Goal: Information Seeking & Learning: Learn about a topic

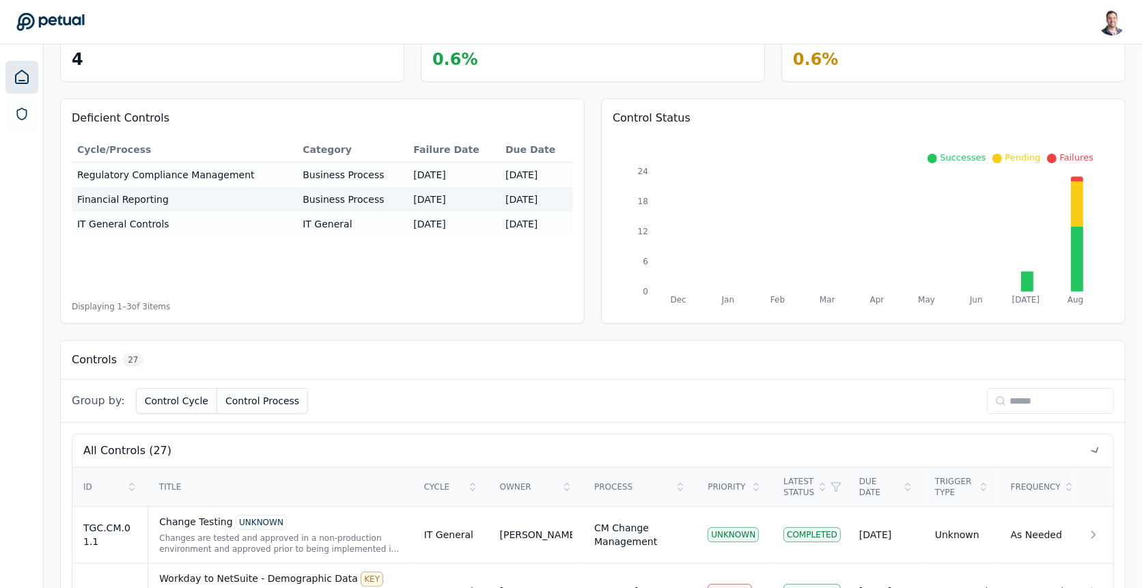
scroll to position [190, 0]
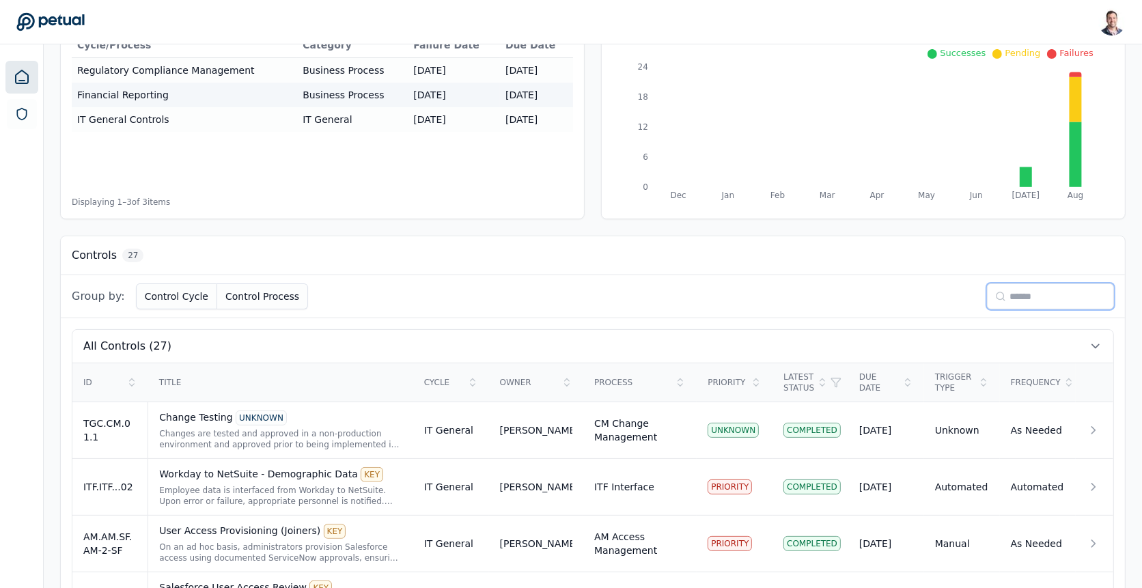
click at [1035, 294] on input at bounding box center [1050, 296] width 127 height 26
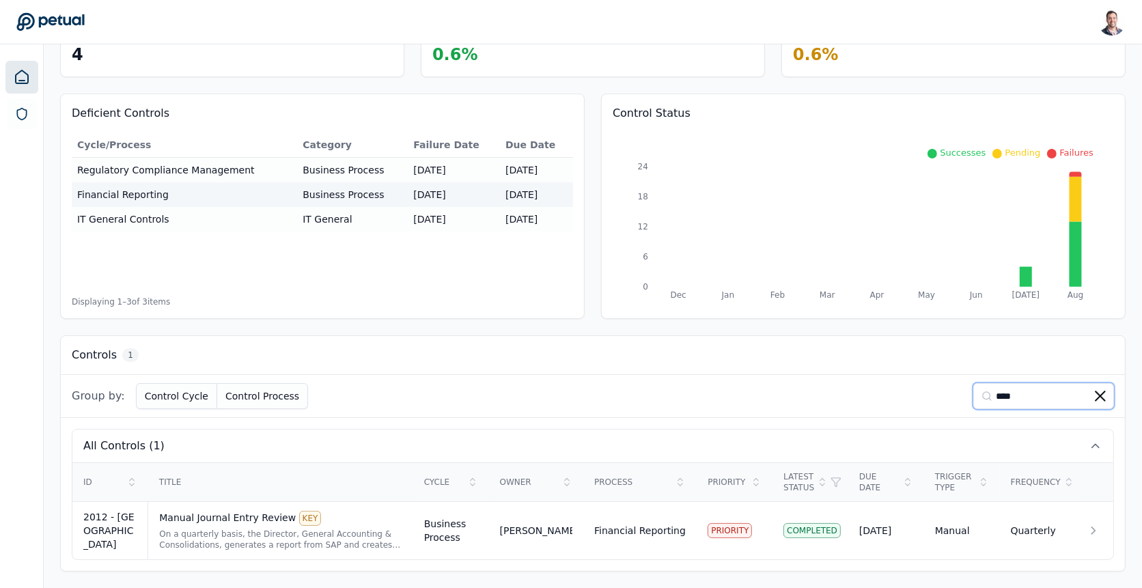
scroll to position [83, 0]
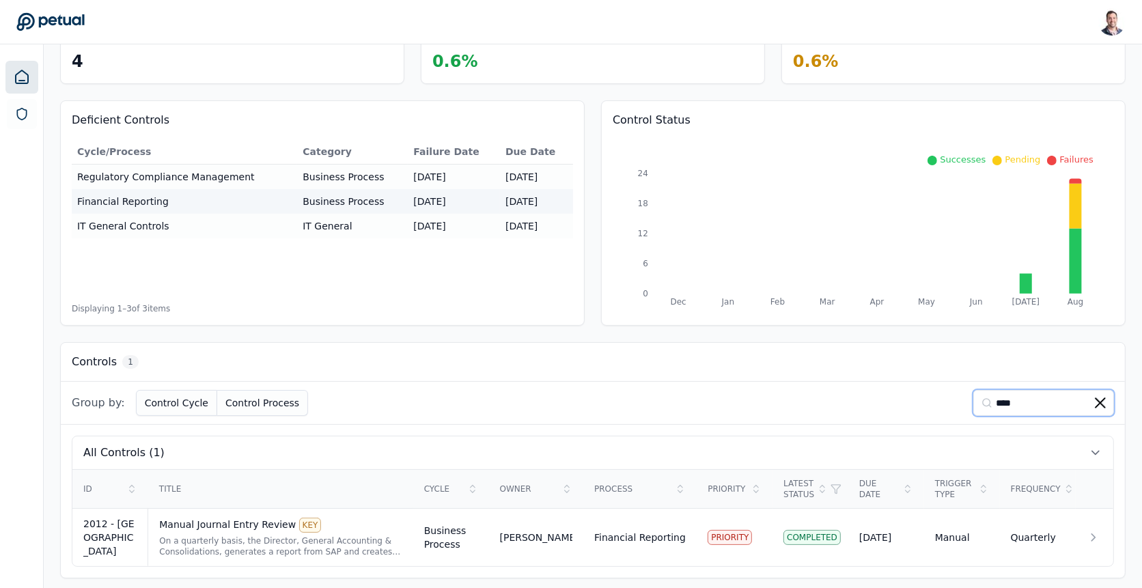
type input "****"
click at [233, 489] on div "Title" at bounding box center [280, 489] width 243 height 11
click at [232, 535] on div "On a quarterly basis, the Director, General Accounting & Consolidations, genera…" at bounding box center [280, 546] width 242 height 22
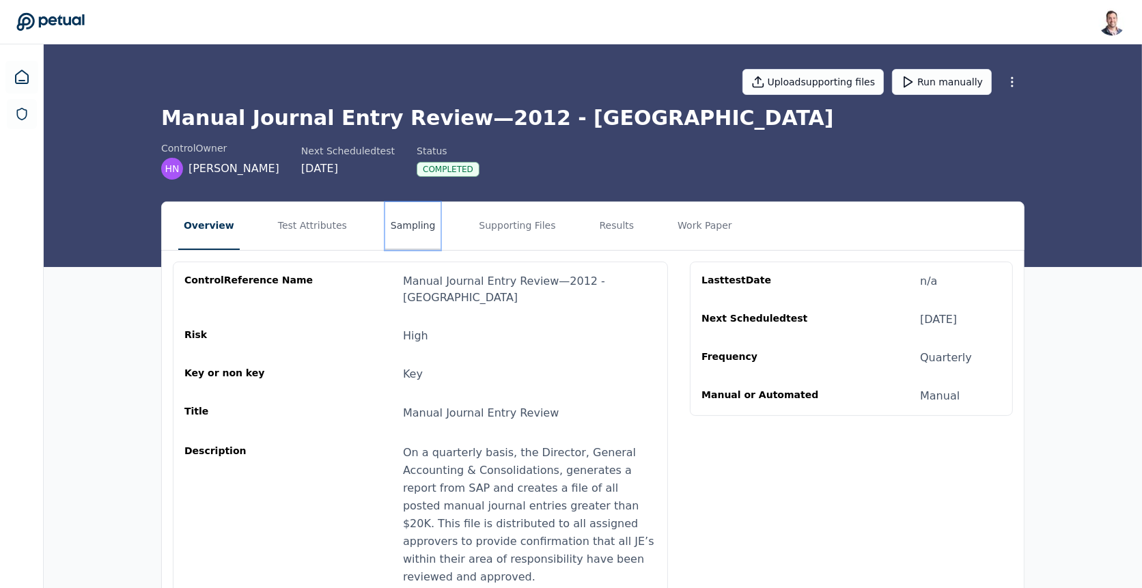
click at [392, 227] on button "Sampling" at bounding box center [413, 226] width 56 height 48
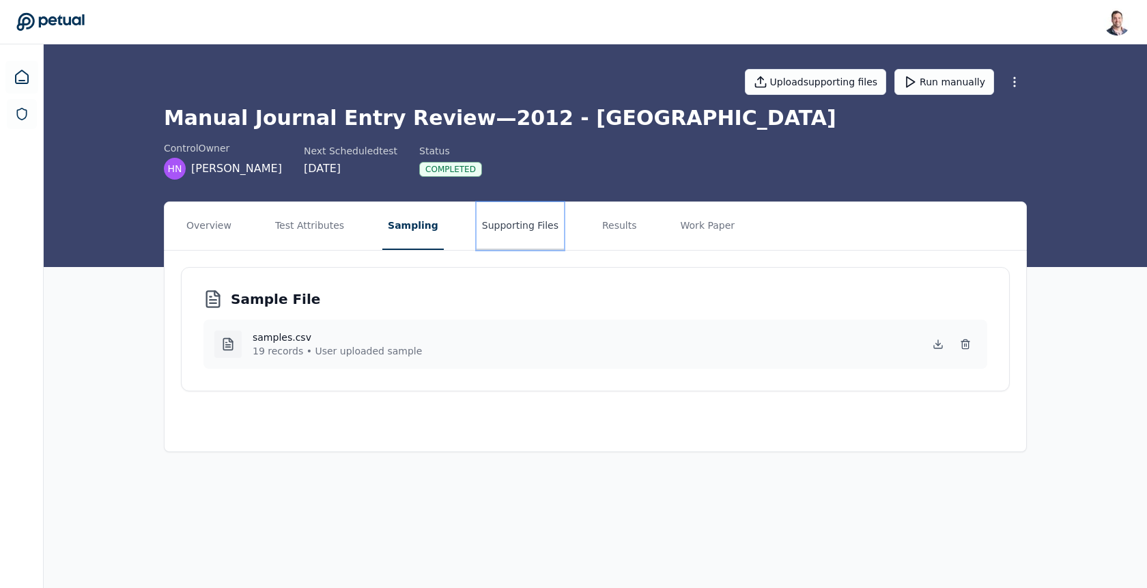
click at [481, 215] on button "Supporting Files" at bounding box center [520, 226] width 87 height 48
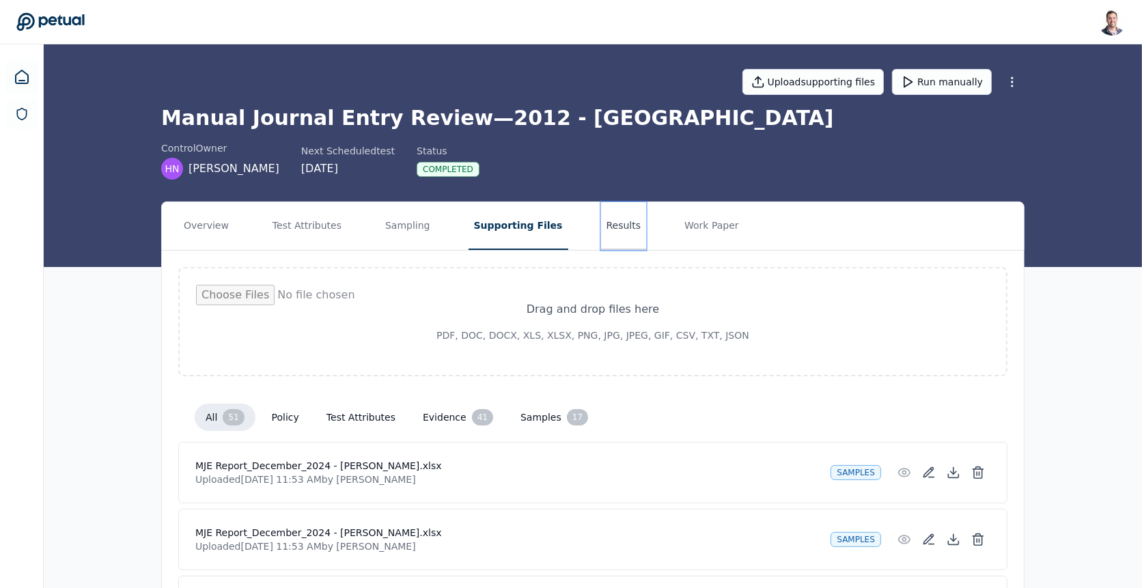
click at [607, 223] on button "Results" at bounding box center [624, 226] width 46 height 48
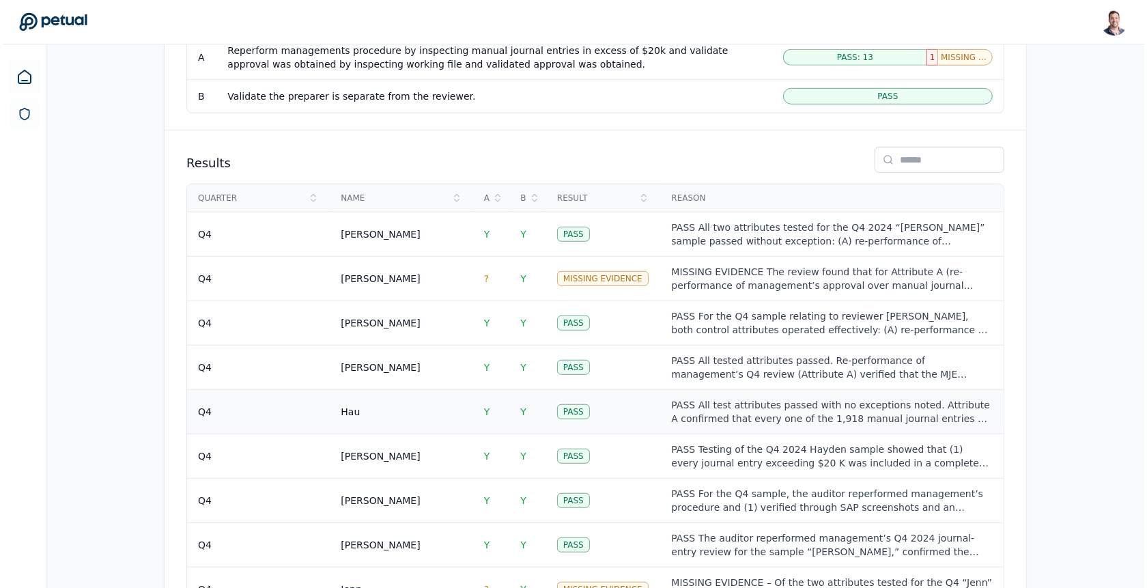
scroll to position [815, 0]
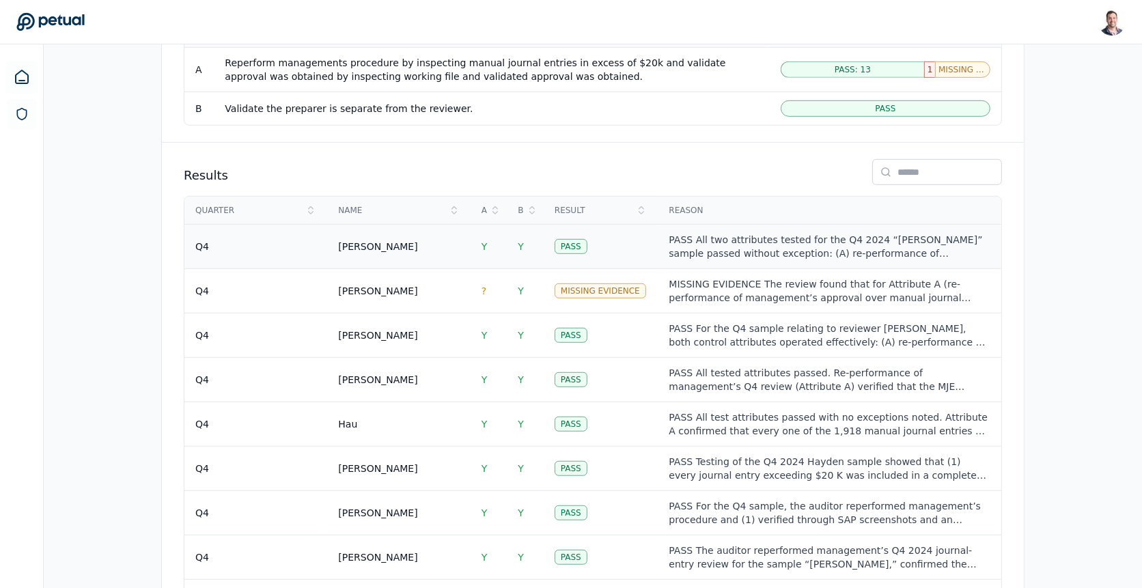
click at [617, 225] on td "Pass" at bounding box center [601, 247] width 115 height 44
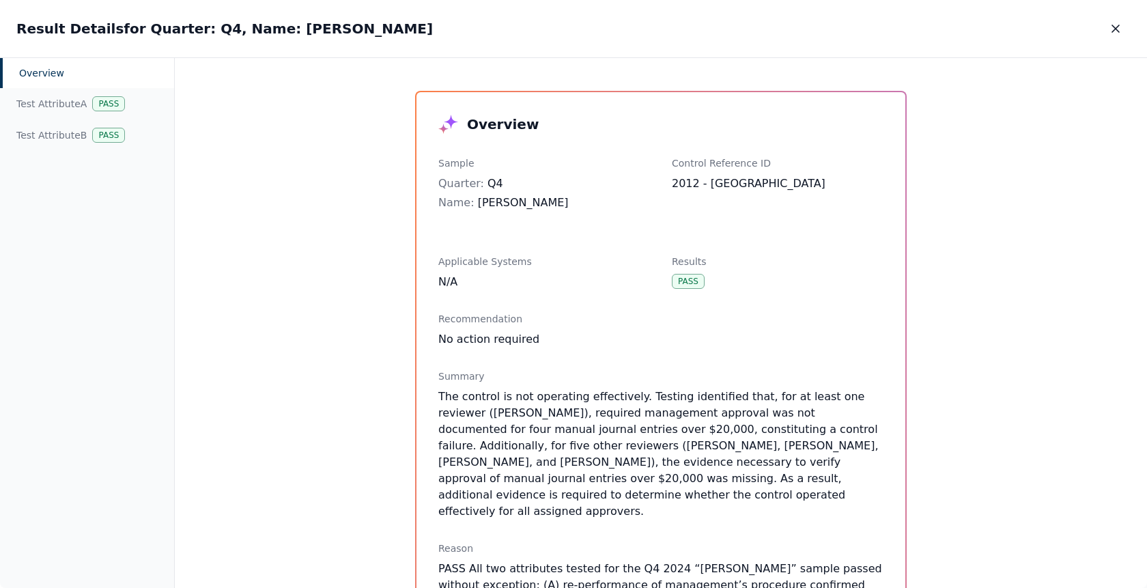
click at [480, 177] on div "Quarter : Q4" at bounding box center [544, 184] width 212 height 16
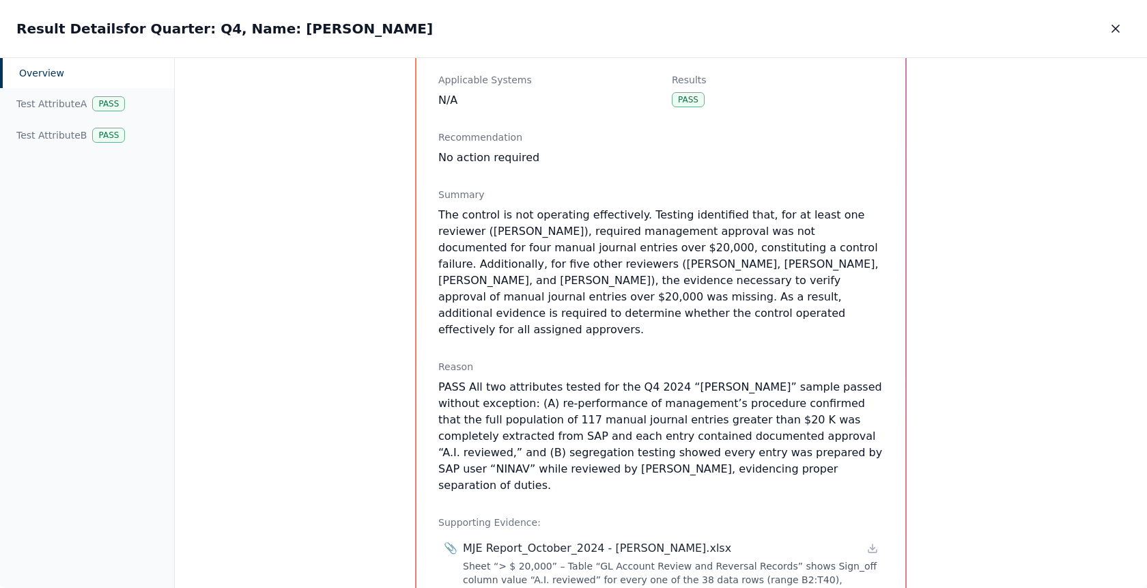
scroll to position [201, 0]
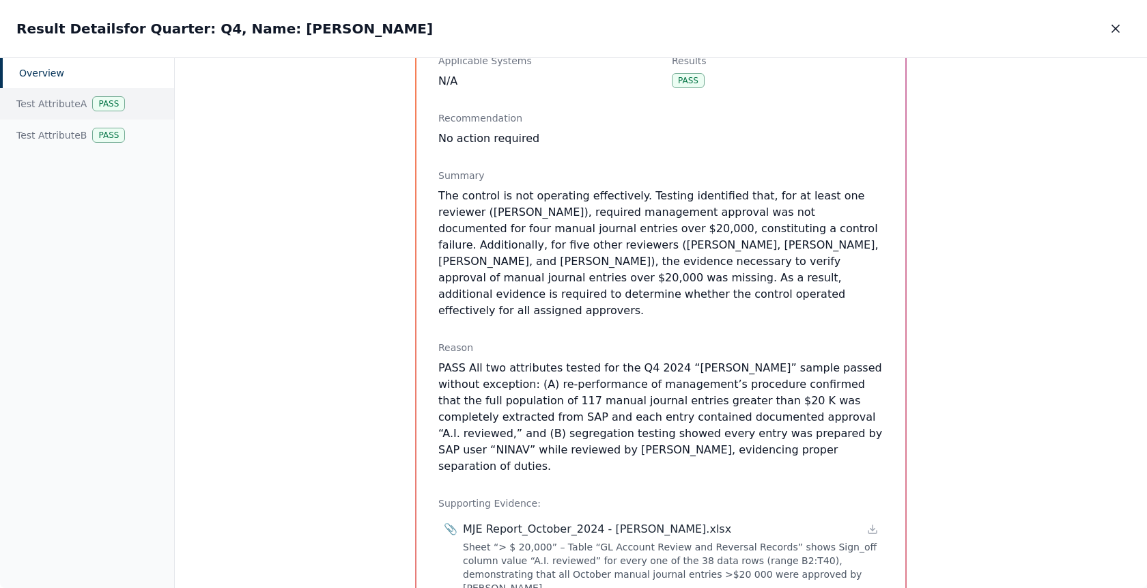
click at [77, 108] on div "Test Attribute A Pass" at bounding box center [87, 103] width 174 height 31
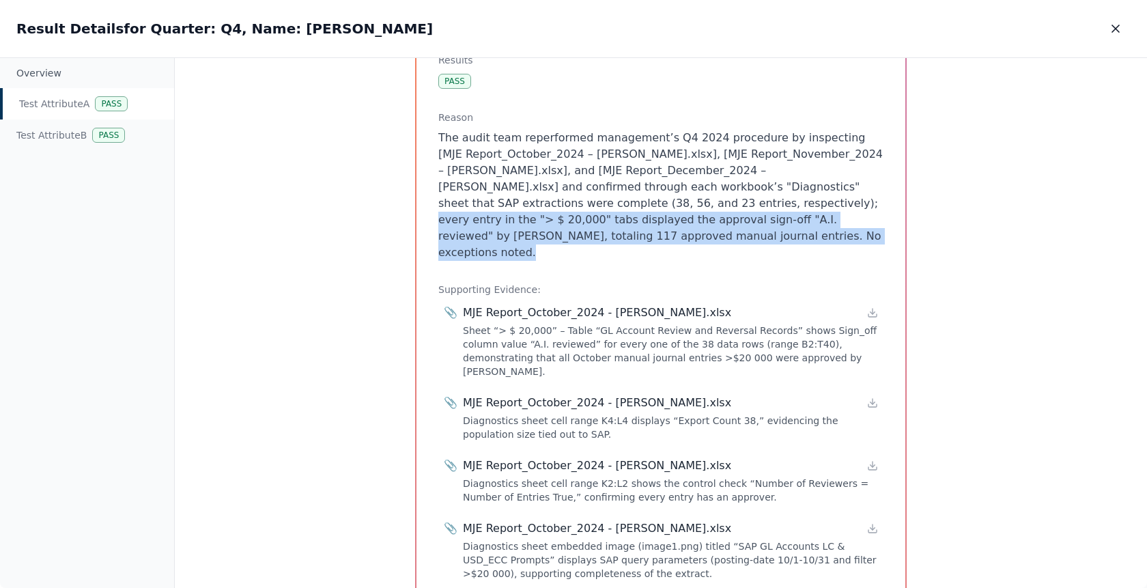
drag, startPoint x: 642, startPoint y: 240, endPoint x: 601, endPoint y: 202, distance: 55.6
click at [601, 202] on p "The audit team reperformed management’s Q4 2024 procedure by inspecting [MJE Re…" at bounding box center [660, 195] width 445 height 131
click at [611, 205] on p "The audit team reperformed management’s Q4 2024 procedure by inspecting [MJE Re…" at bounding box center [660, 195] width 445 height 131
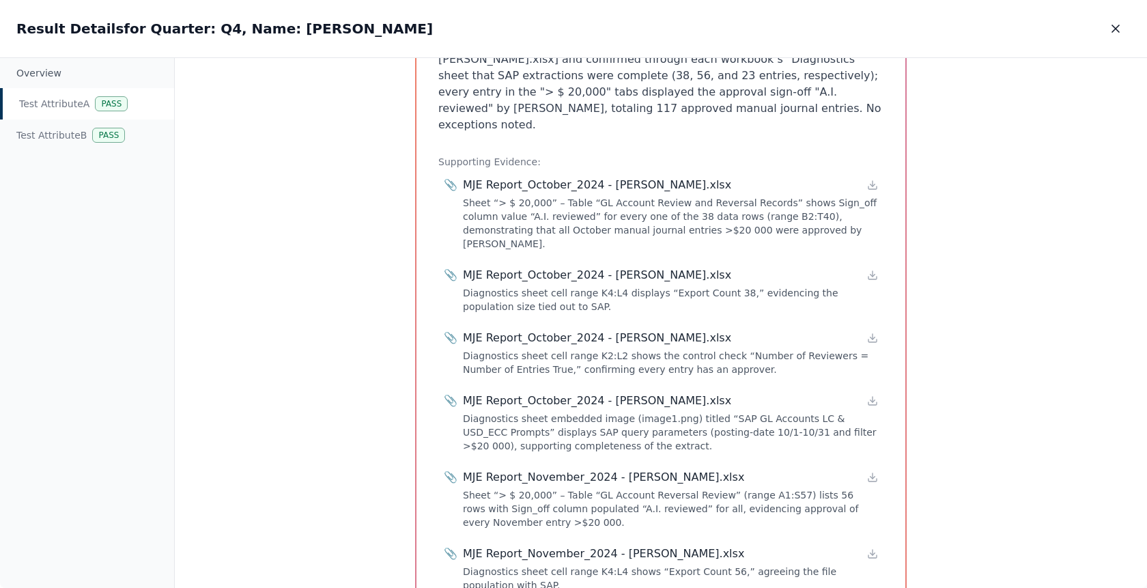
scroll to position [294, 0]
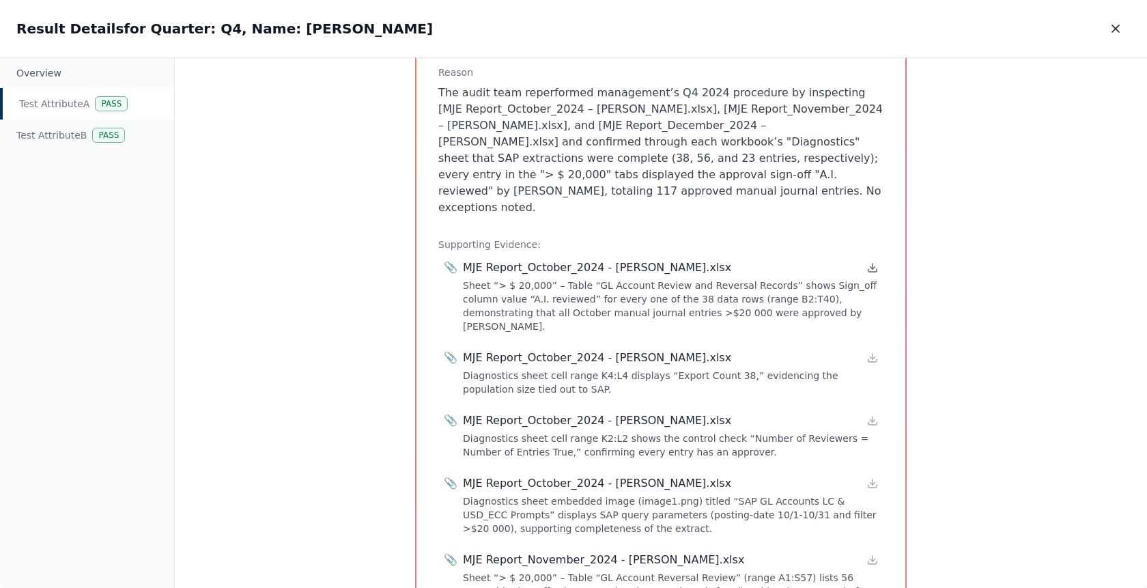
click at [873, 264] on icon at bounding box center [873, 266] width 0 height 5
click at [352, 325] on div "Test Attribute A : Reperform managements procedure by inspecting manual journal…" at bounding box center [661, 323] width 973 height 531
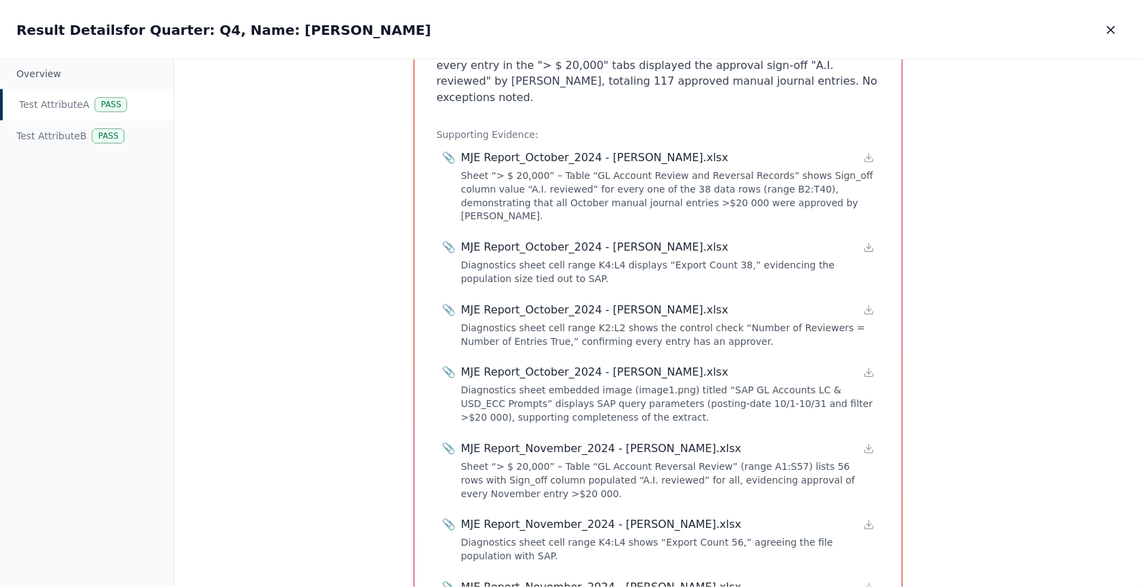
scroll to position [407, 0]
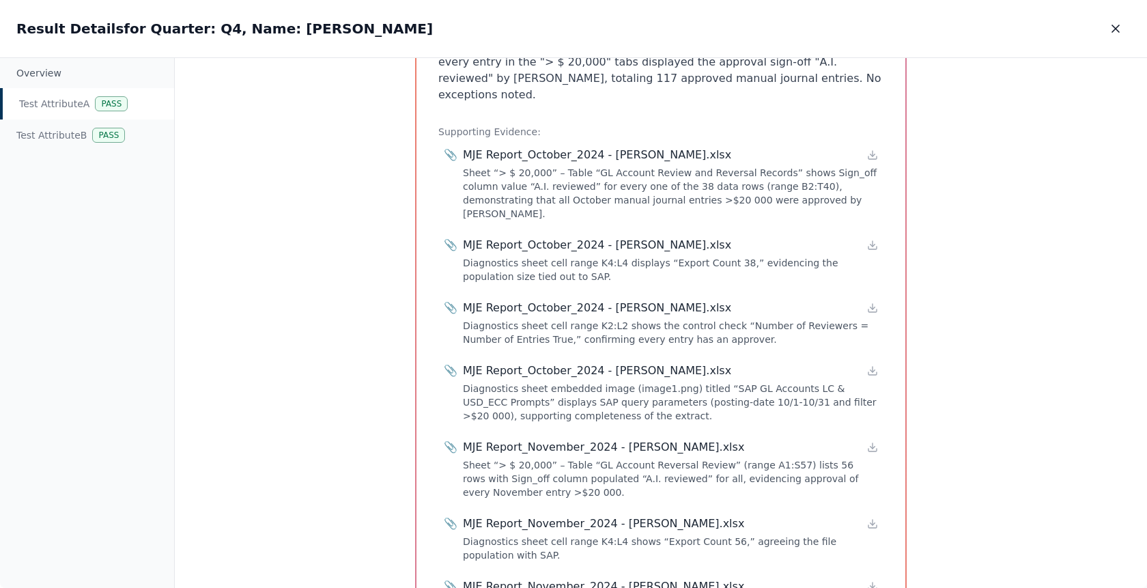
click at [1032, 503] on div "Test Attribute A : Reperform managements procedure by inspecting manual journal…" at bounding box center [661, 323] width 973 height 531
click at [1113, 25] on icon "button" at bounding box center [1116, 29] width 14 height 14
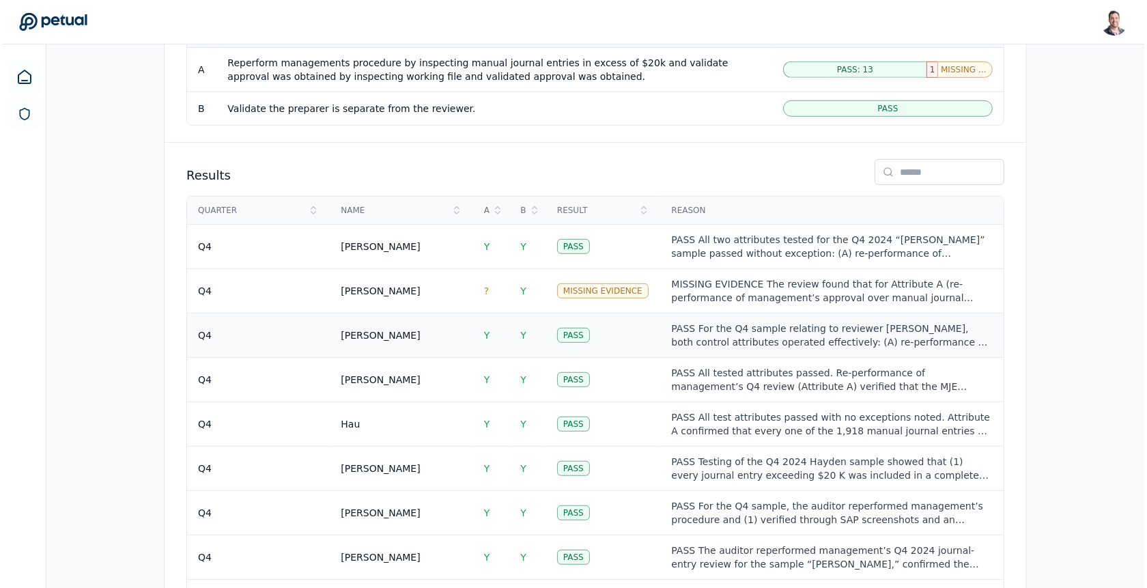
scroll to position [1315, 0]
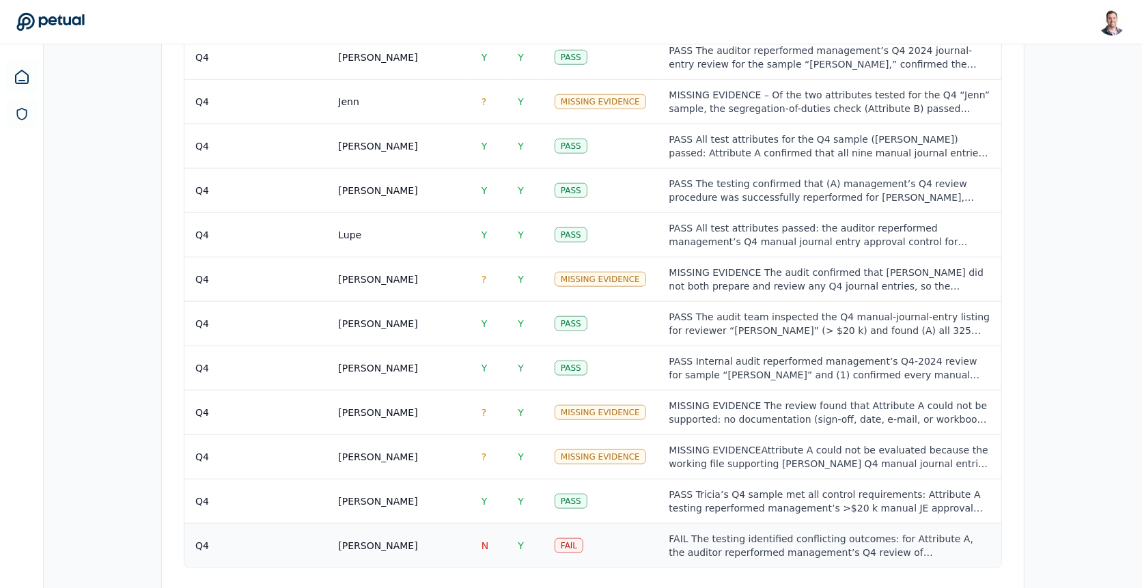
click at [613, 524] on td "Fail" at bounding box center [601, 546] width 115 height 44
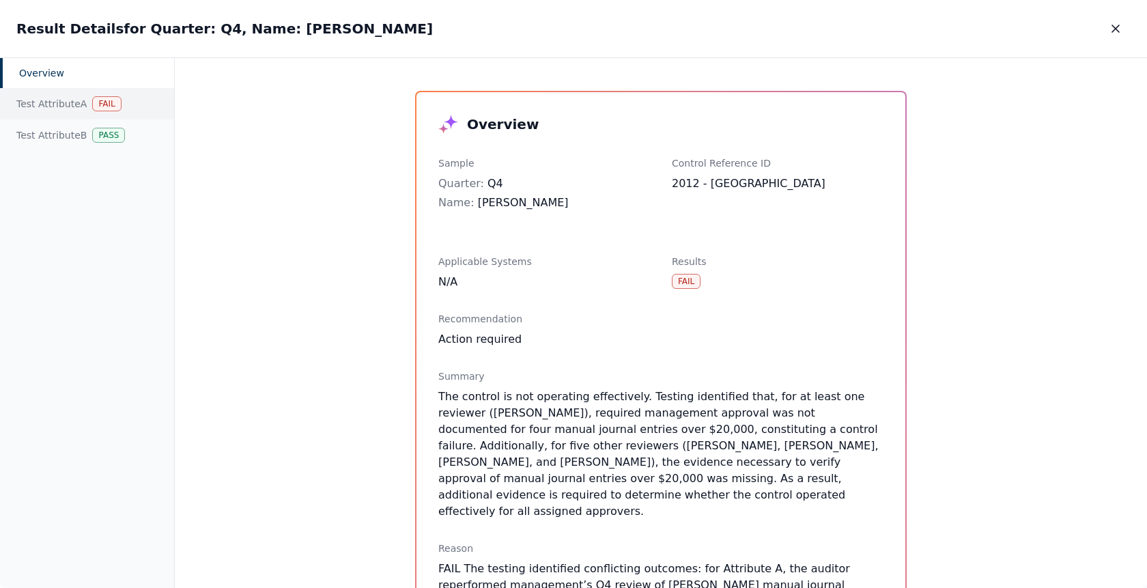
click at [50, 104] on div "Test Attribute A Fail" at bounding box center [87, 103] width 174 height 31
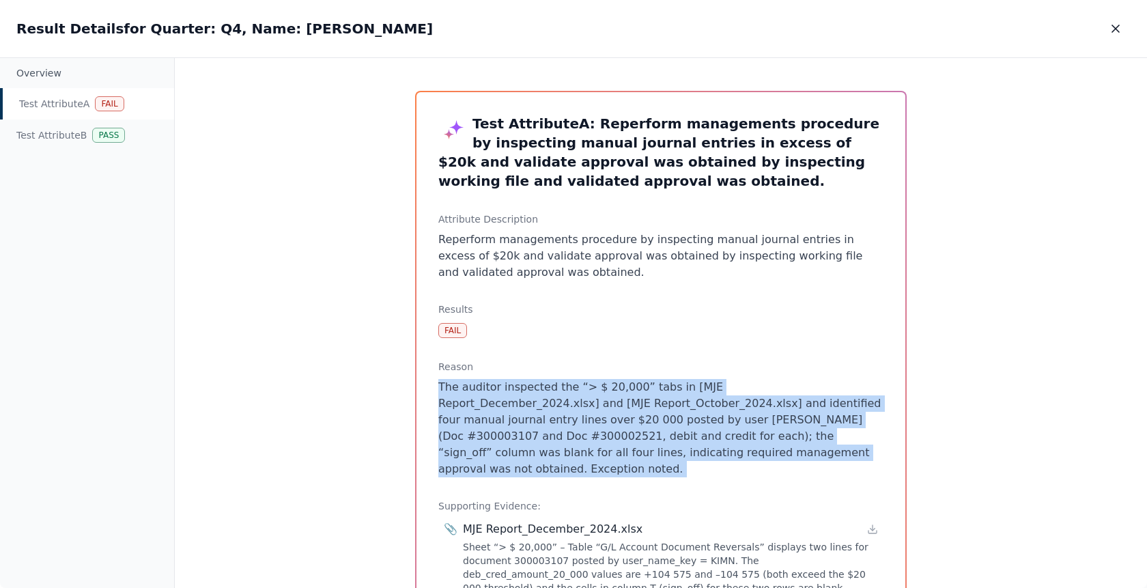
drag, startPoint x: 684, startPoint y: 462, endPoint x: 623, endPoint y: 372, distance: 109.1
click at [623, 372] on div "Test Attribute A : Reperform managements procedure by inspecting manual journal…" at bounding box center [661, 425] width 489 height 667
click at [493, 436] on p "The auditor inspected the “> $ 20,000” tabs in [MJE Report_December_2024.xlsx] …" at bounding box center [660, 428] width 445 height 98
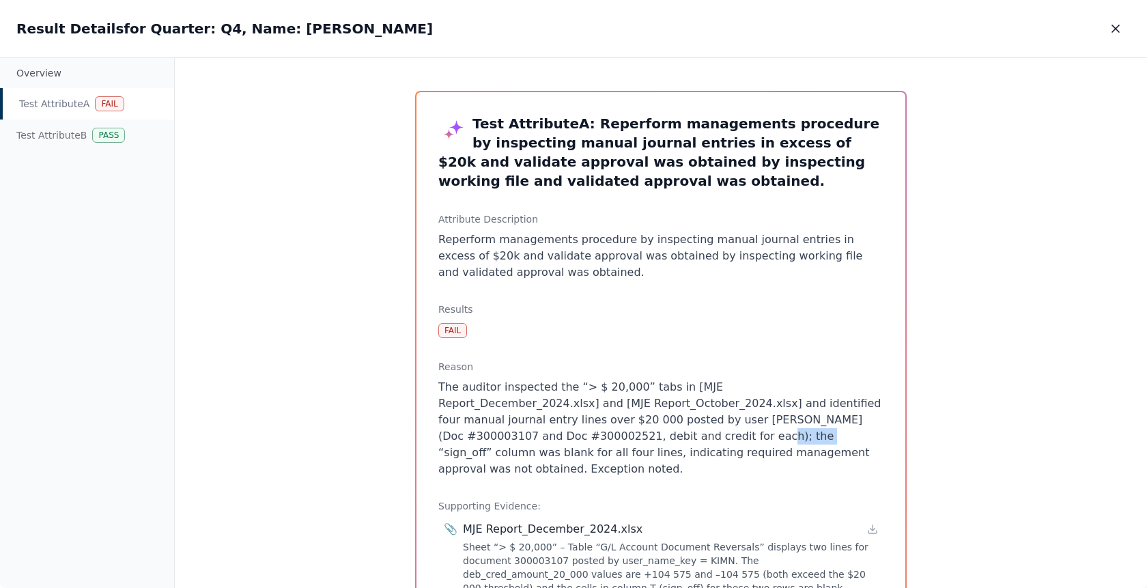
click at [493, 436] on p "The auditor inspected the “> $ 20,000” tabs in [MJE Report_December_2024.xlsx] …" at bounding box center [660, 428] width 445 height 98
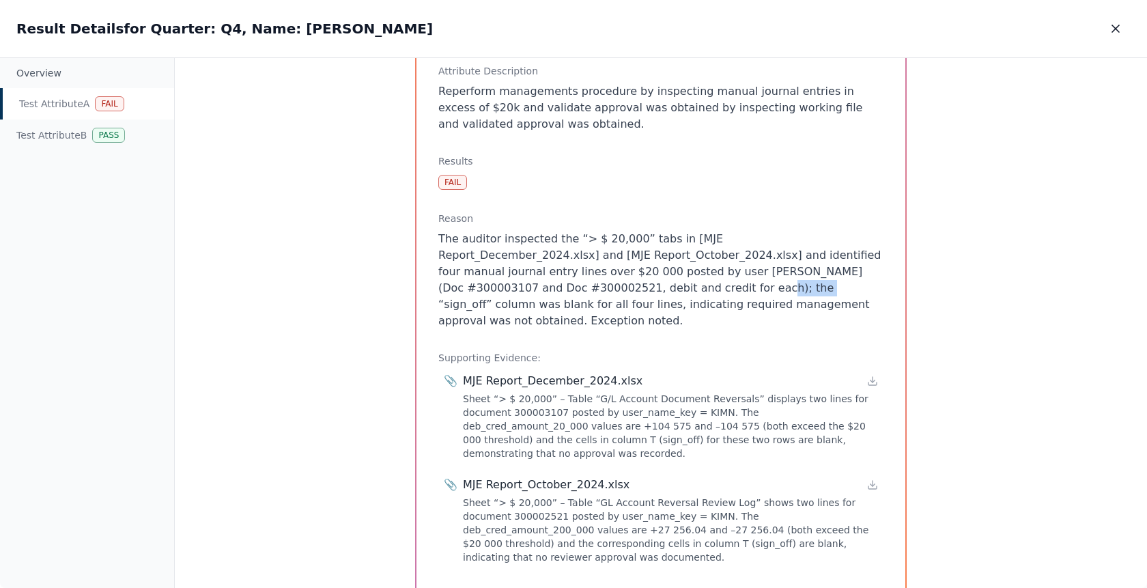
scroll to position [152, 0]
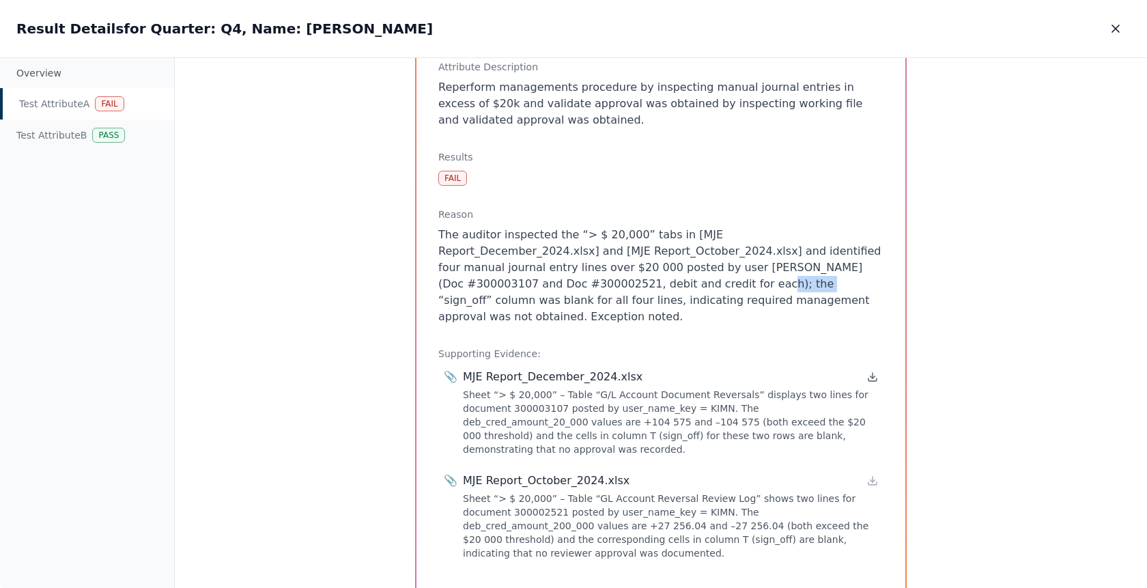
click at [869, 372] on icon at bounding box center [872, 377] width 11 height 11
click at [867, 475] on icon at bounding box center [872, 480] width 11 height 11
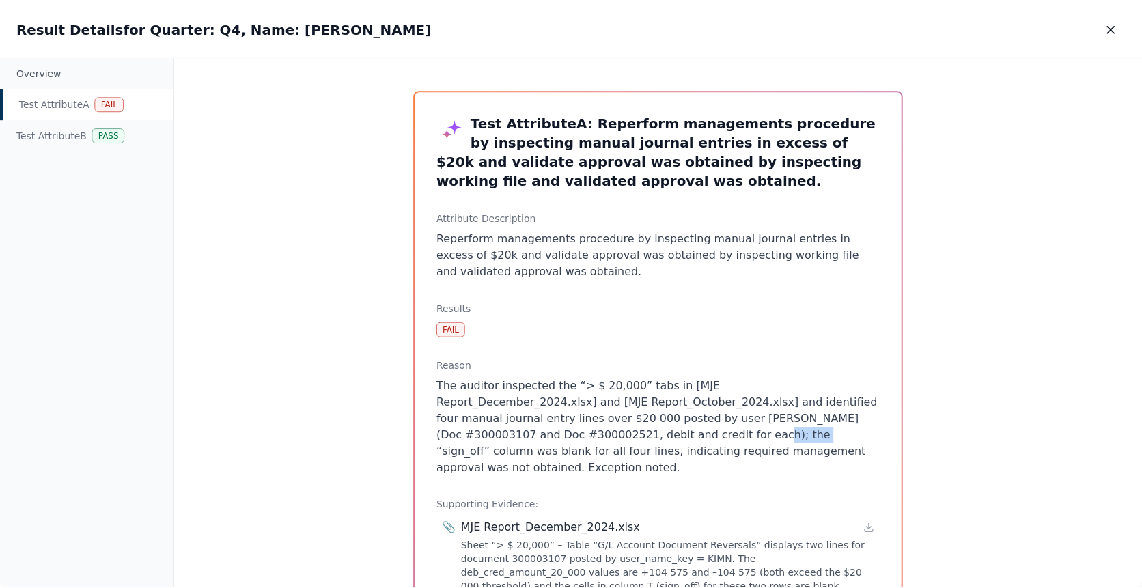
scroll to position [0, 0]
click at [1107, 34] on button "button" at bounding box center [1116, 28] width 30 height 25
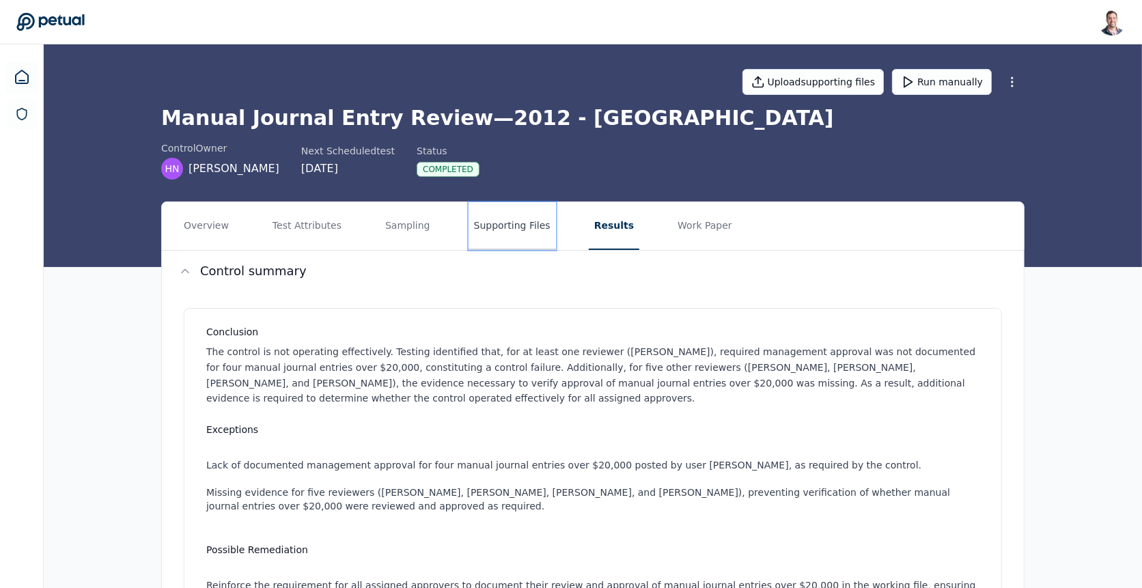
click at [499, 223] on button "Supporting Files" at bounding box center [512, 226] width 87 height 48
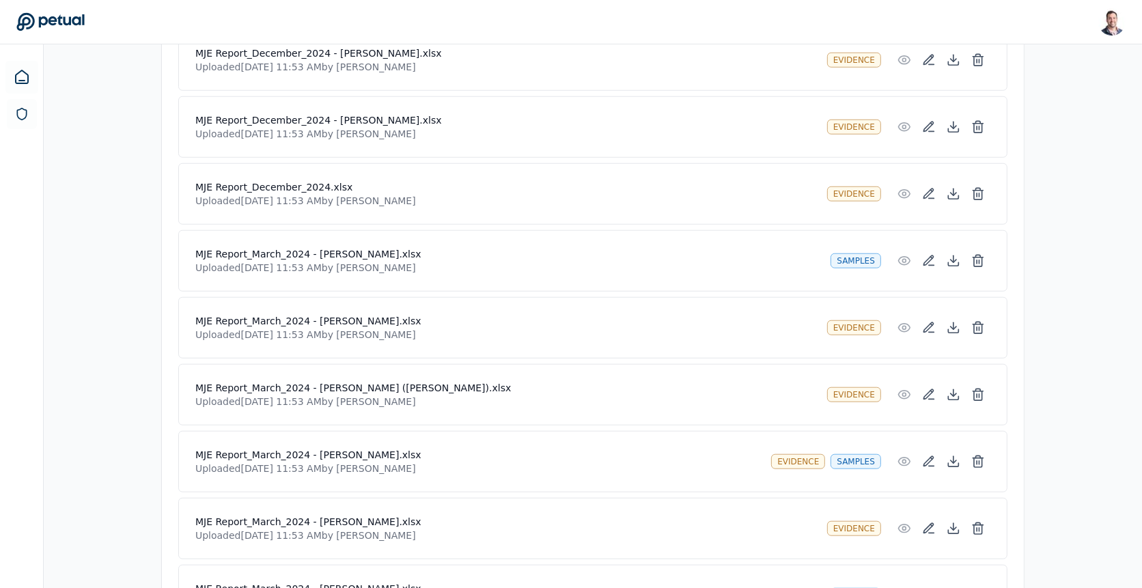
scroll to position [1052, 0]
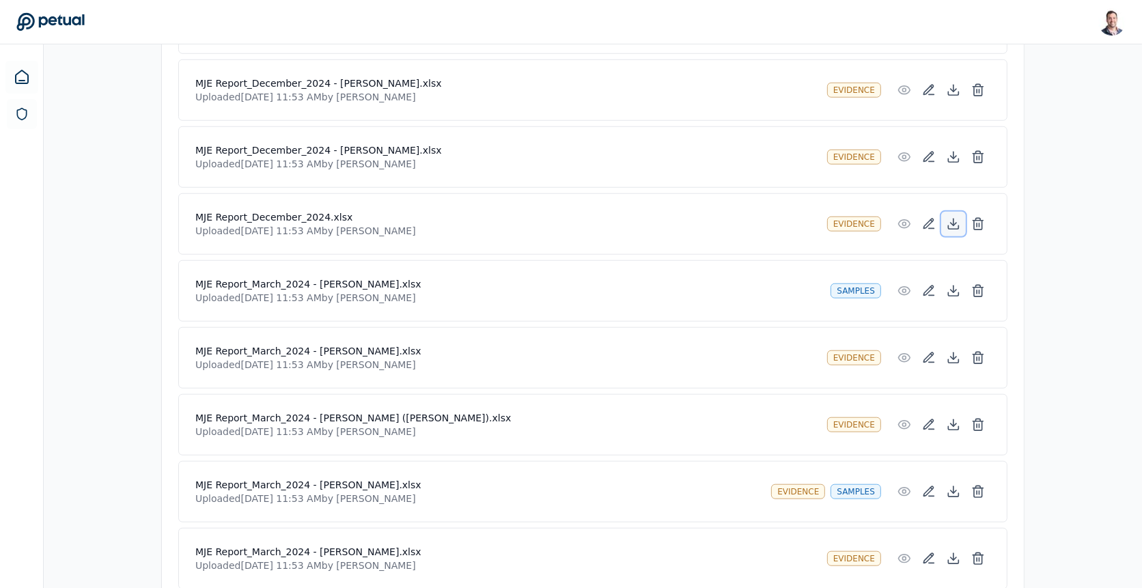
click at [953, 217] on icon at bounding box center [954, 224] width 14 height 14
click at [339, 492] on p "Uploaded [DATE] 11:53 AM by [PERSON_NAME]" at bounding box center [477, 499] width 565 height 14
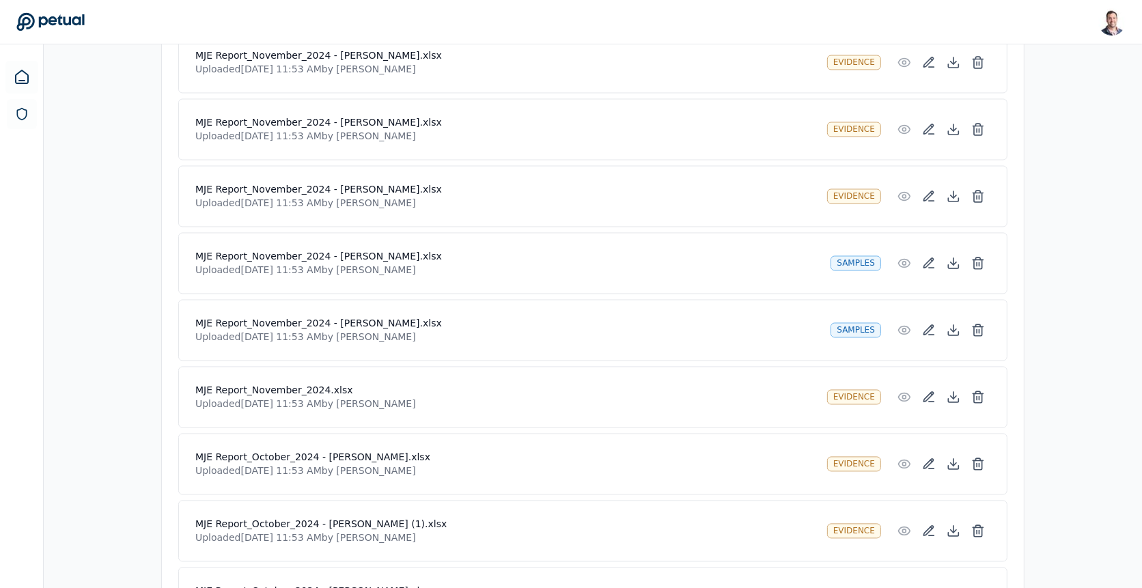
scroll to position [2604, 0]
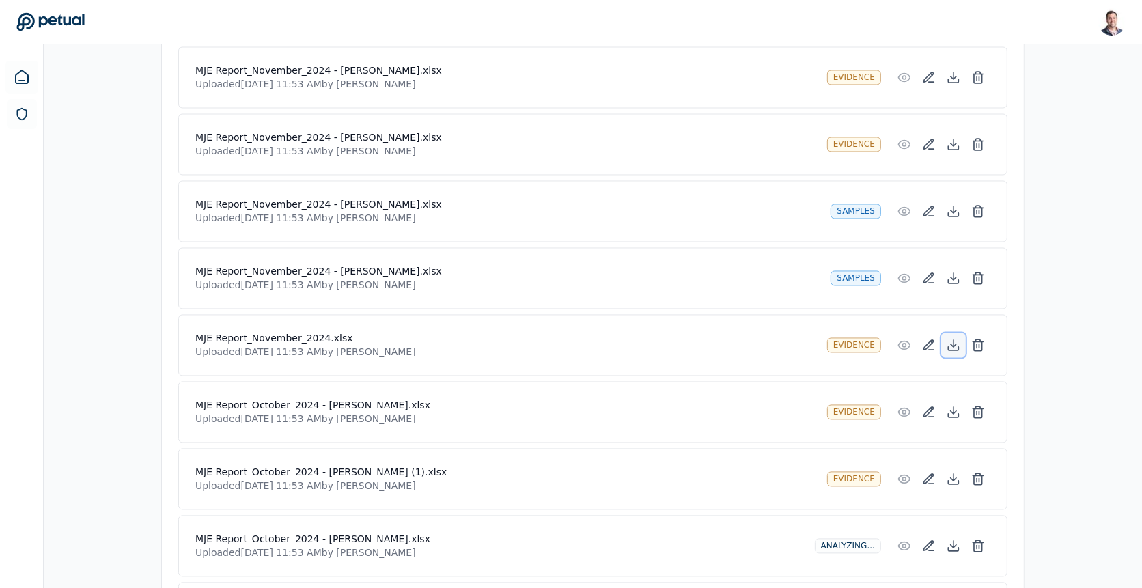
click at [951, 338] on icon at bounding box center [954, 345] width 14 height 14
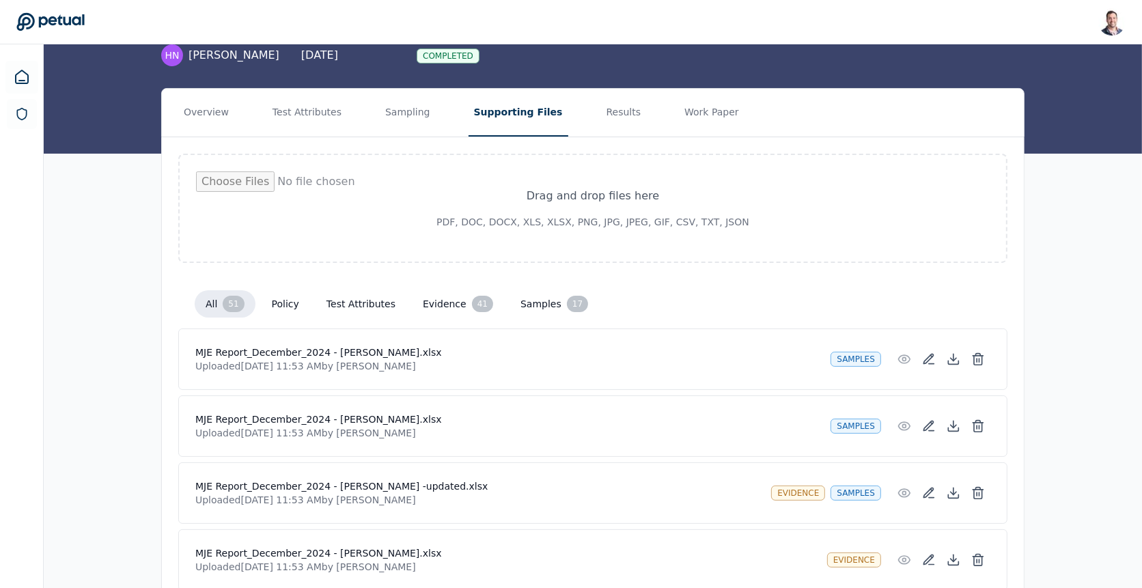
scroll to position [0, 0]
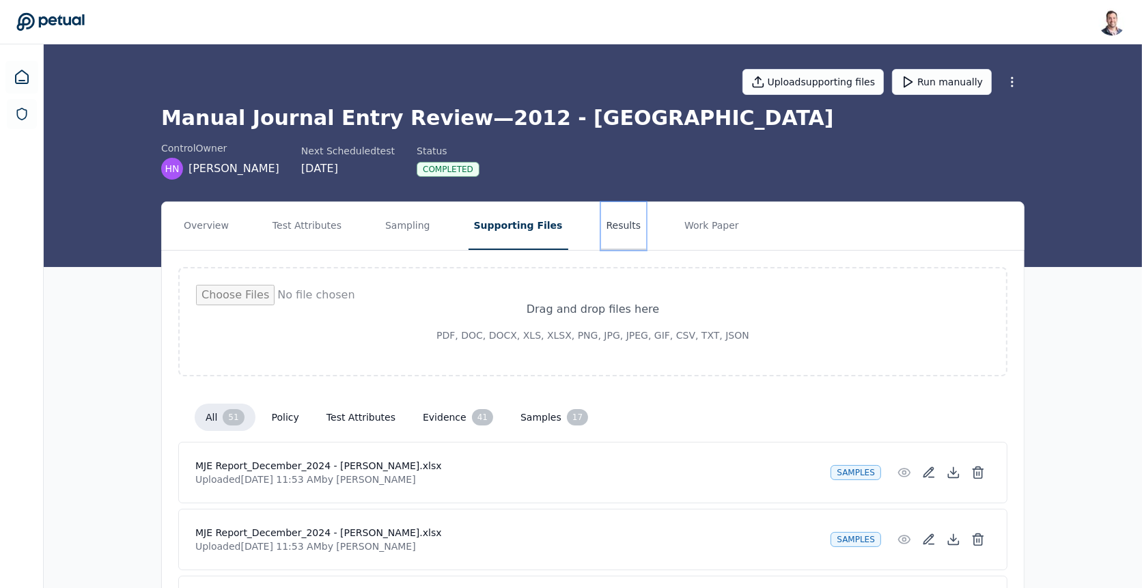
click at [614, 227] on button "Results" at bounding box center [624, 226] width 46 height 48
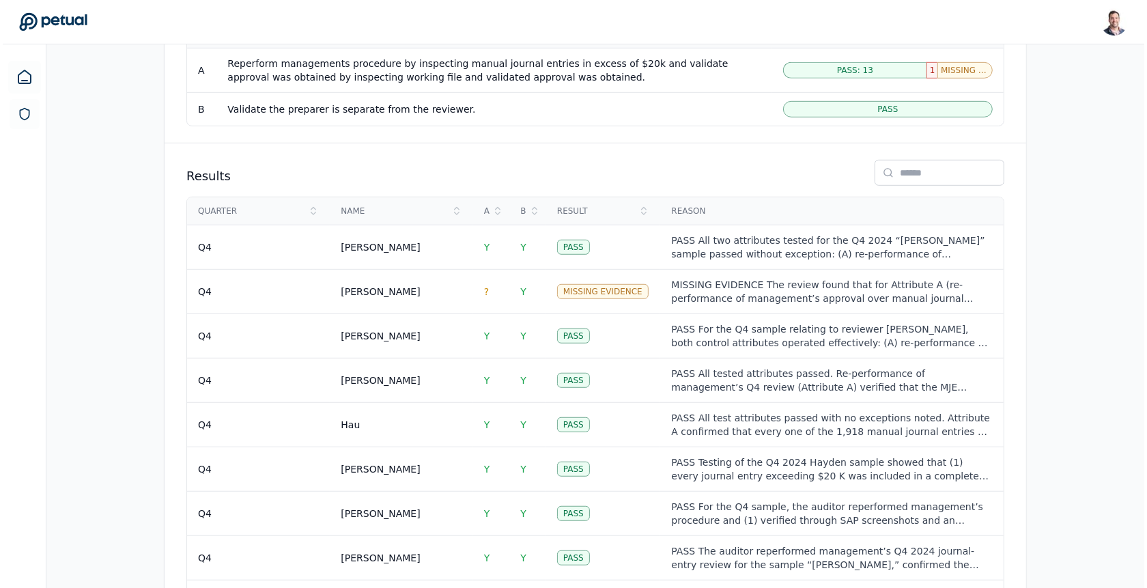
scroll to position [1315, 0]
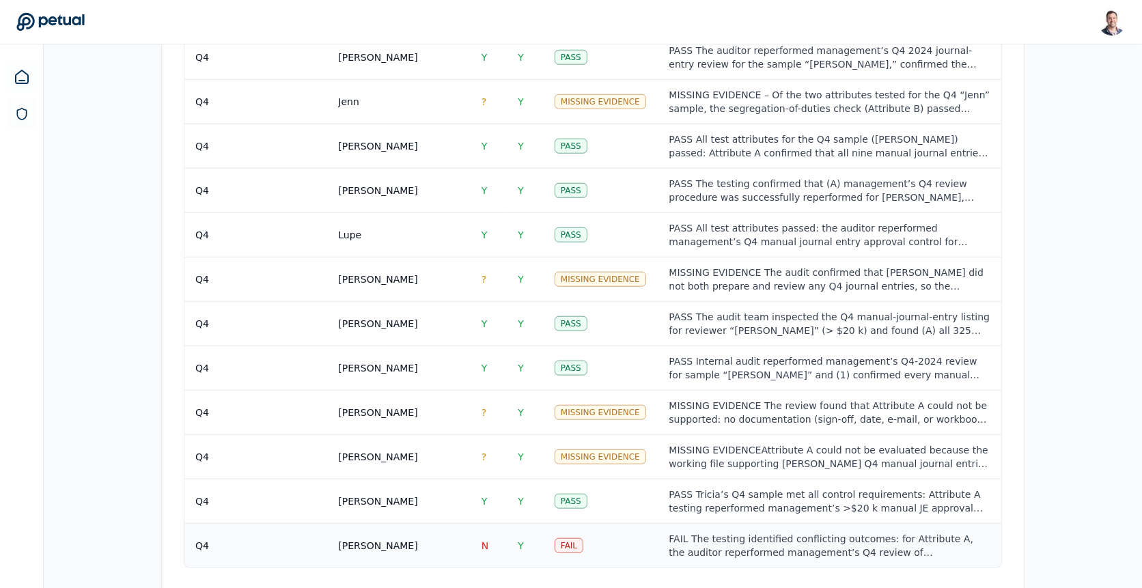
click at [621, 524] on td "Fail" at bounding box center [601, 546] width 115 height 44
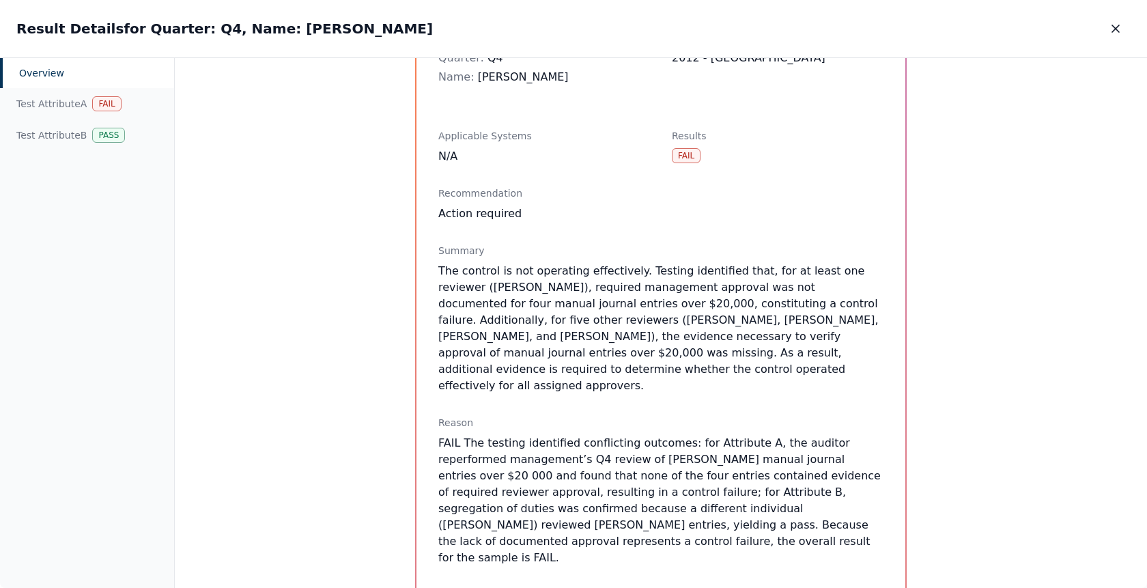
scroll to position [128, 0]
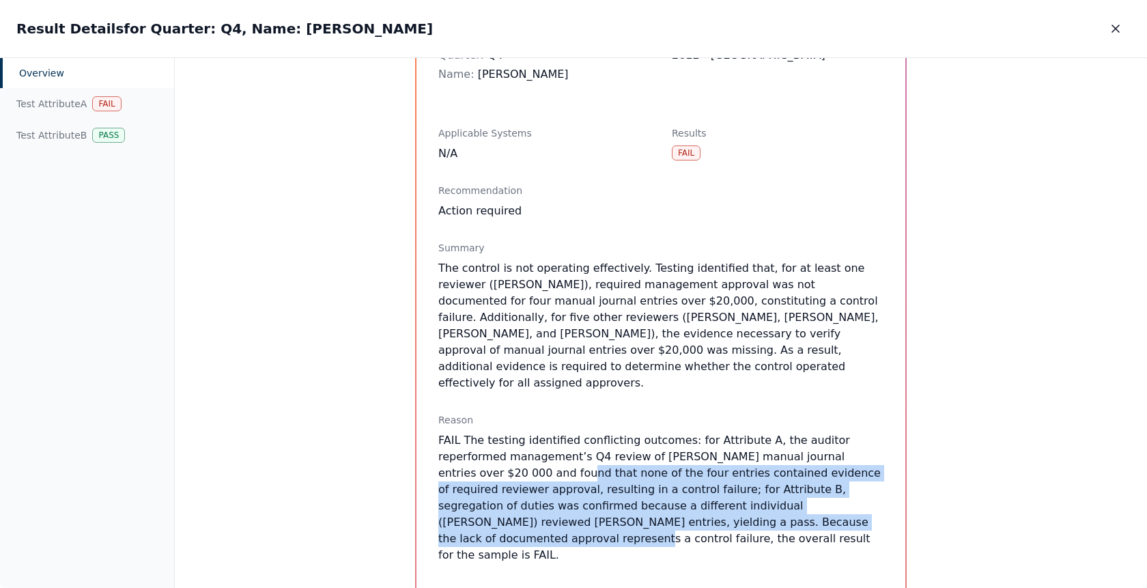
drag, startPoint x: 431, startPoint y: 443, endPoint x: 636, endPoint y: 481, distance: 208.4
click at [636, 481] on div "Overview Sample Quarter : Q4 Name : [PERSON_NAME] Control Reference ID 2012 - C…" at bounding box center [661, 534] width 489 height 1141
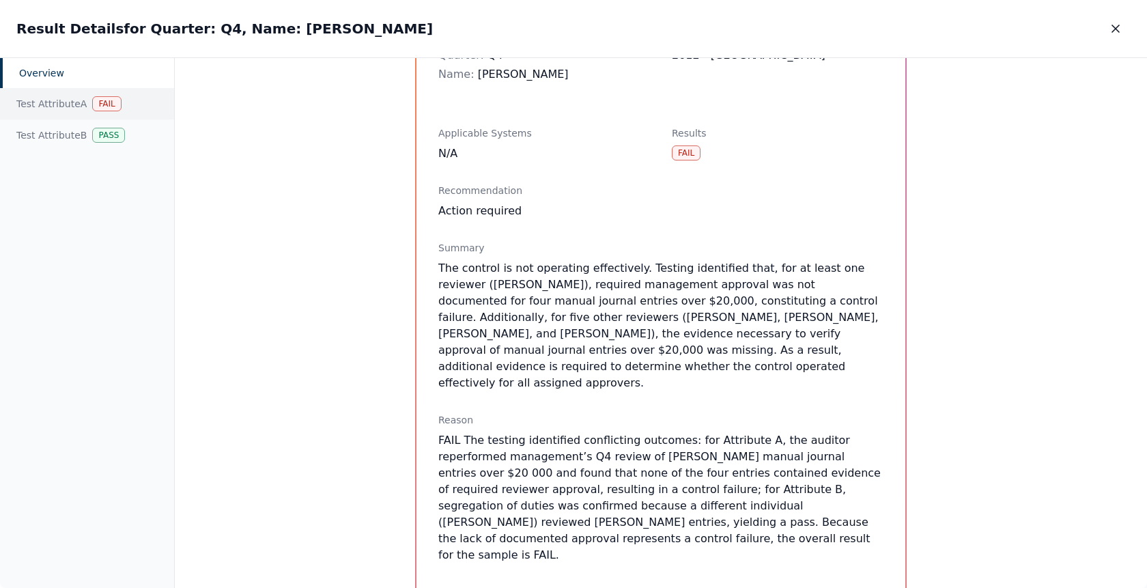
click at [81, 99] on div "Test Attribute A Fail" at bounding box center [87, 103] width 174 height 31
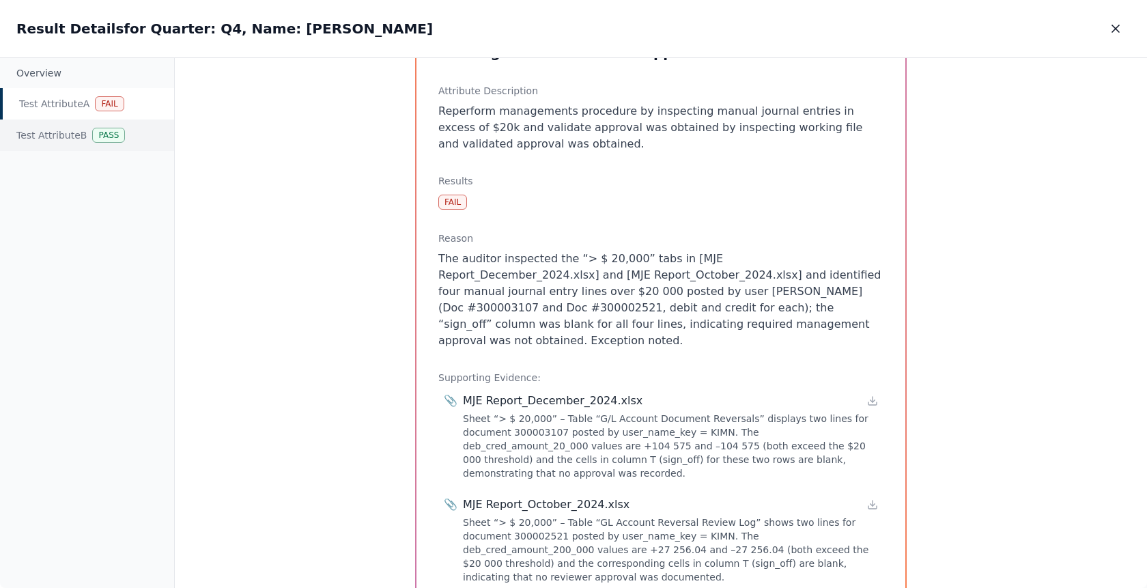
scroll to position [177, 0]
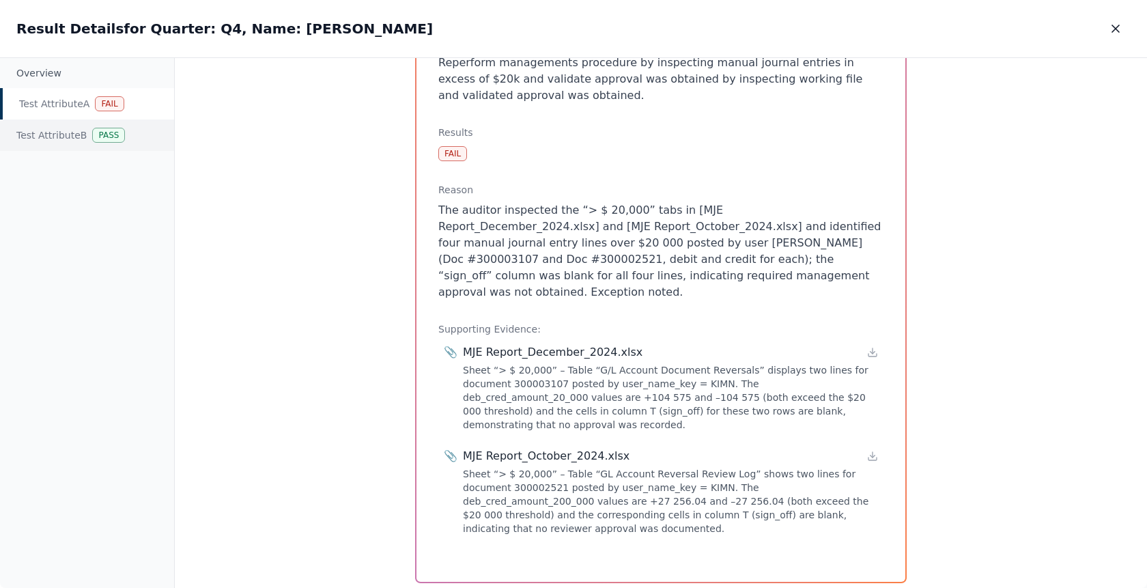
click at [85, 127] on div "Test Attribute B Pass" at bounding box center [87, 135] width 174 height 31
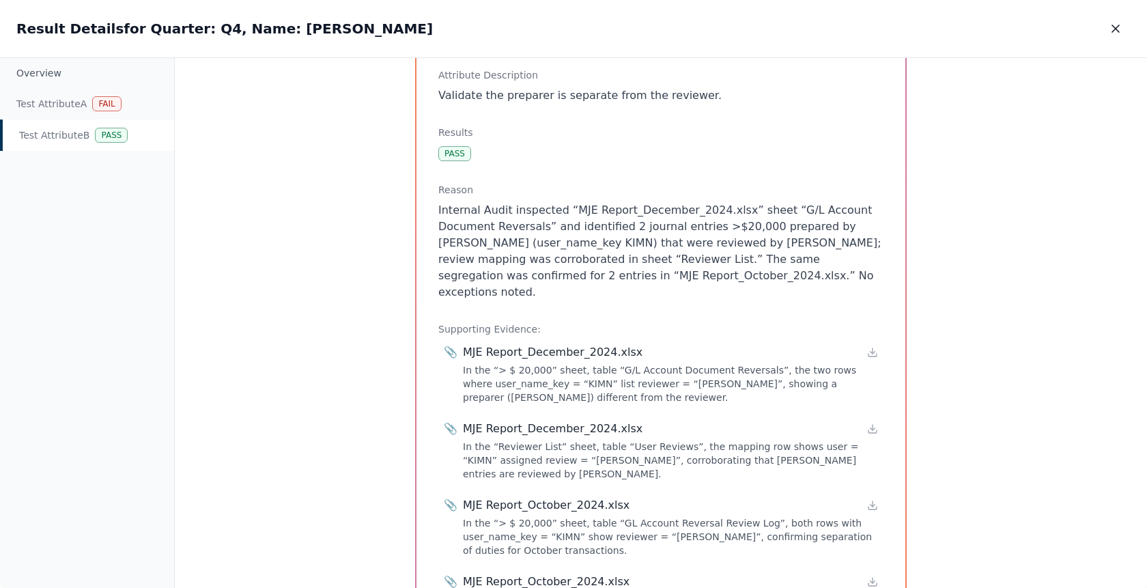
scroll to position [193, 0]
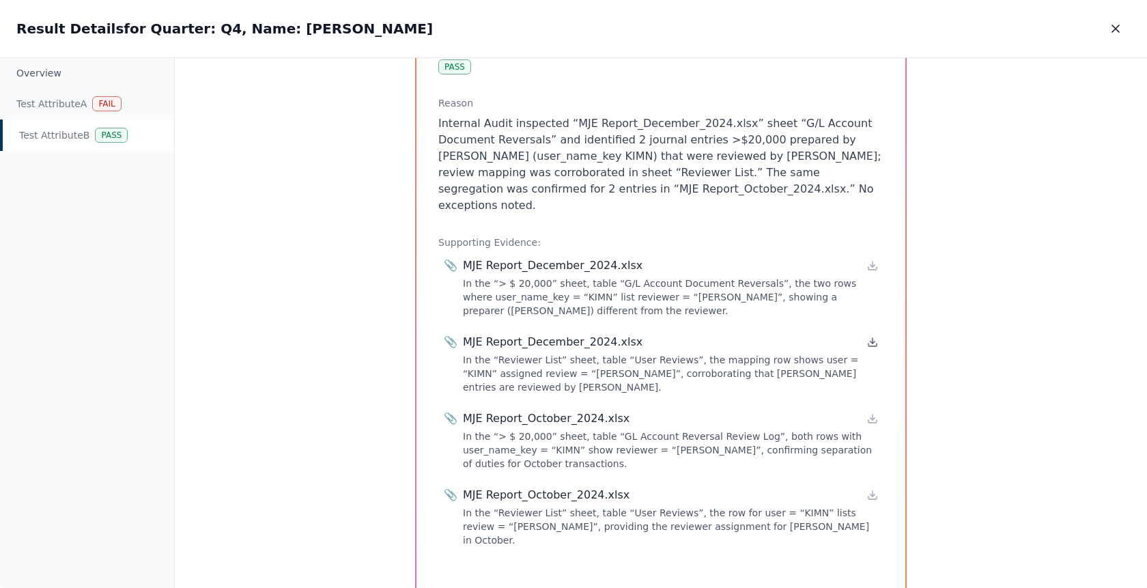
click at [873, 338] on icon at bounding box center [873, 340] width 0 height 5
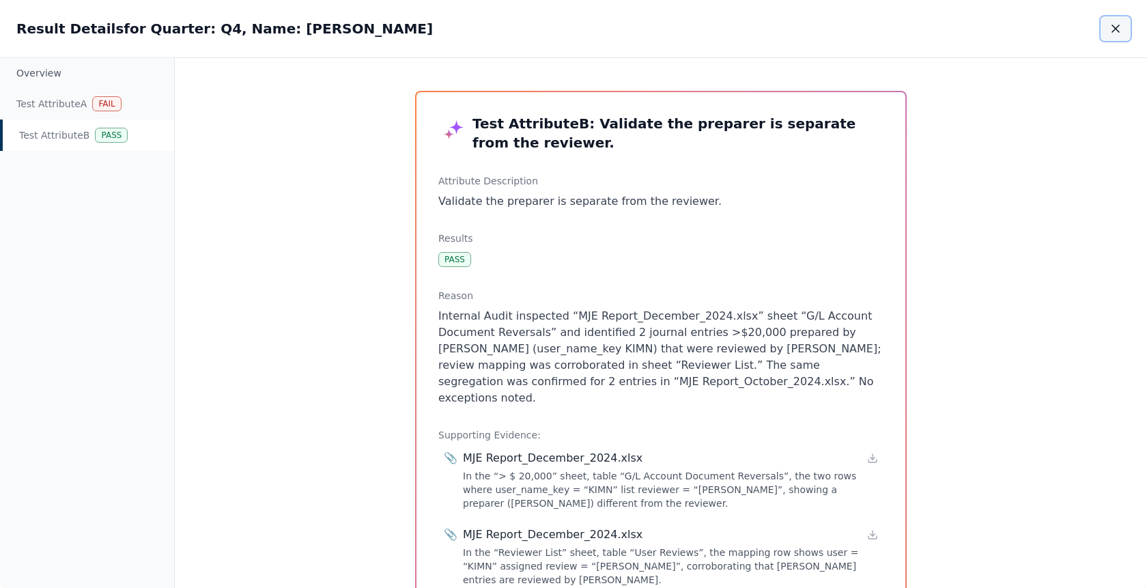
click at [1114, 31] on icon "button" at bounding box center [1116, 28] width 7 height 7
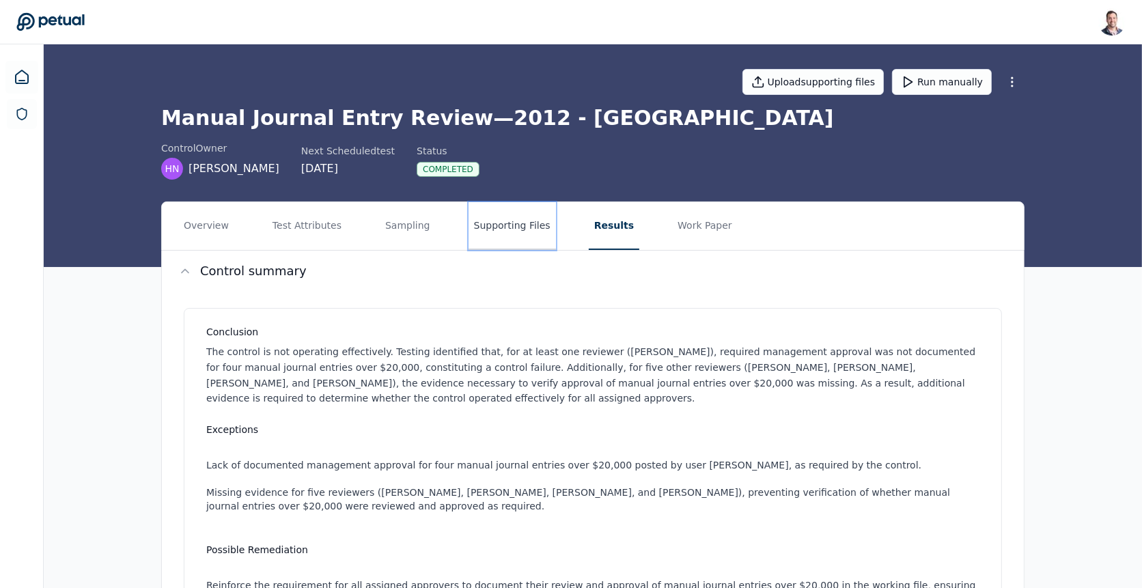
click at [520, 226] on button "Supporting Files" at bounding box center [512, 226] width 87 height 48
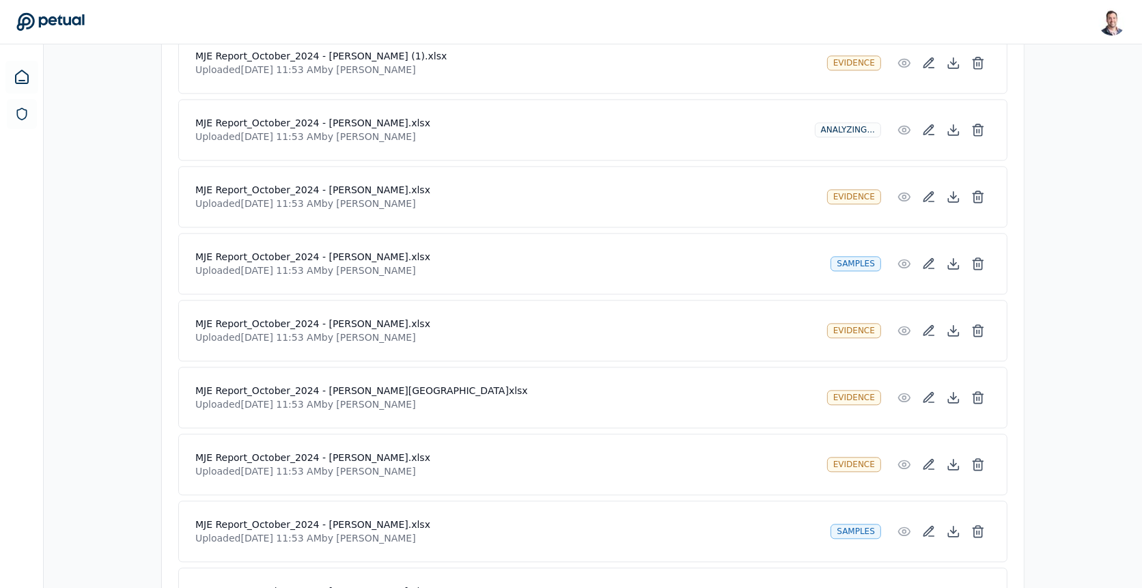
scroll to position [3289, 0]
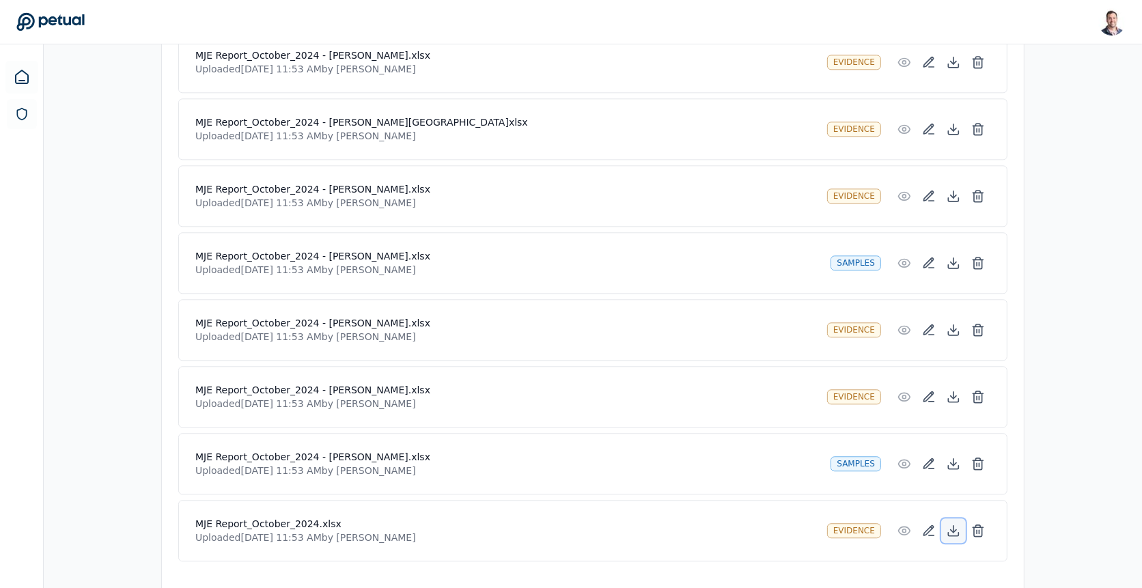
click at [959, 533] on icon at bounding box center [954, 534] width 10 height 3
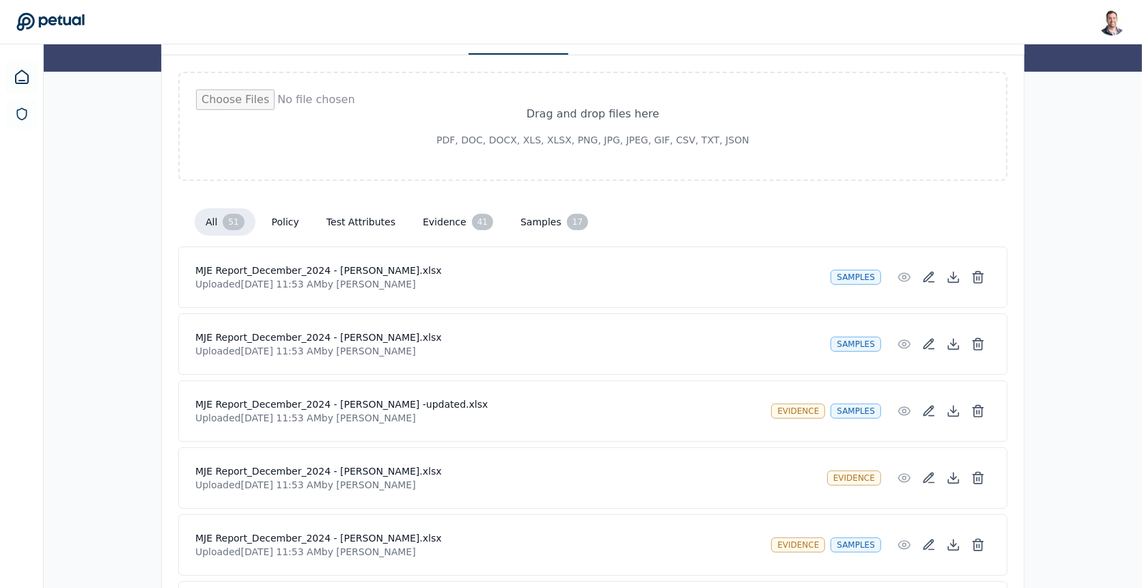
scroll to position [0, 0]
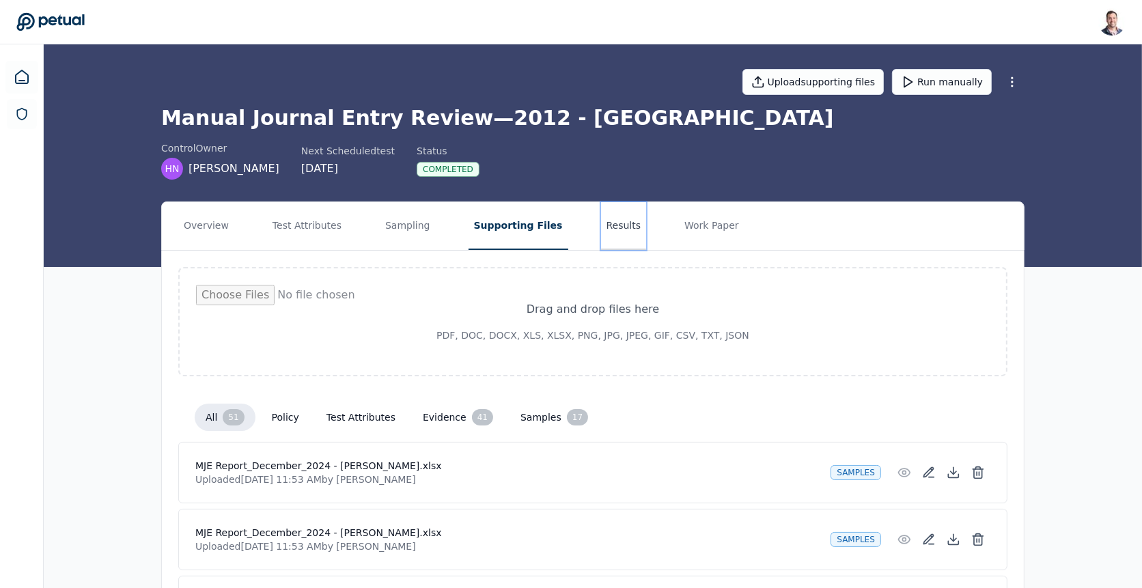
click at [601, 242] on button "Results" at bounding box center [624, 226] width 46 height 48
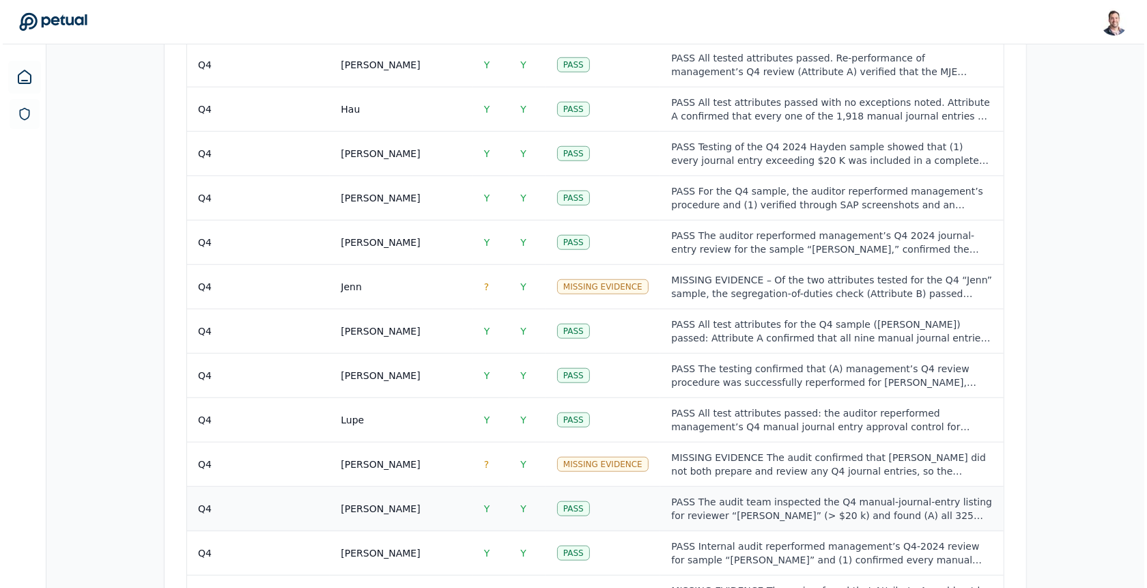
scroll to position [1315, 0]
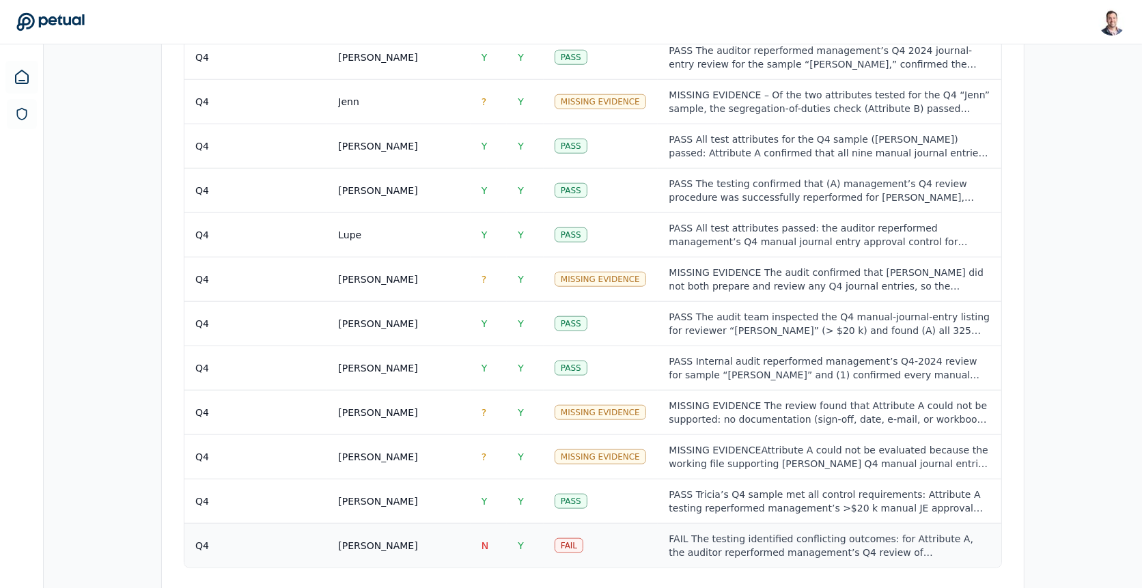
click at [395, 539] on div "[PERSON_NAME]" at bounding box center [398, 546] width 121 height 14
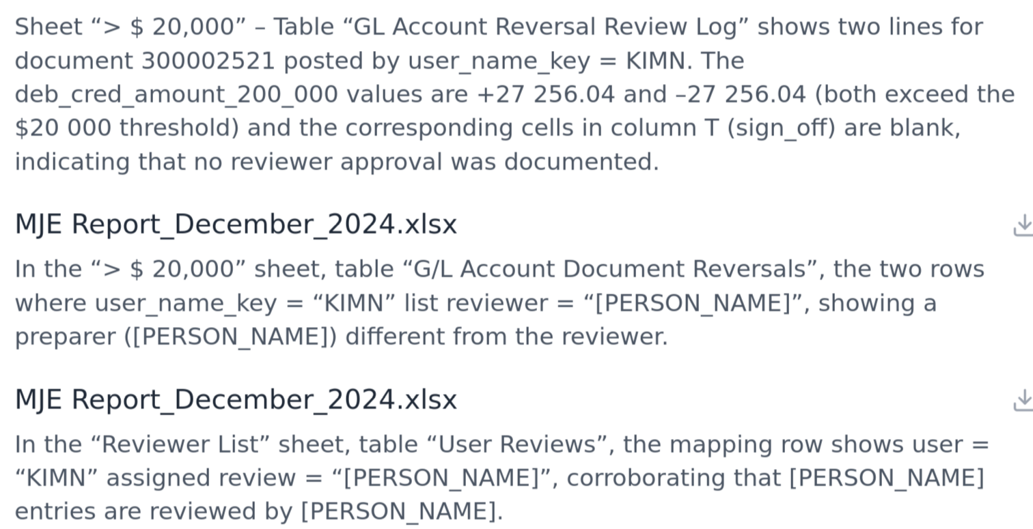
scroll to position [533, 0]
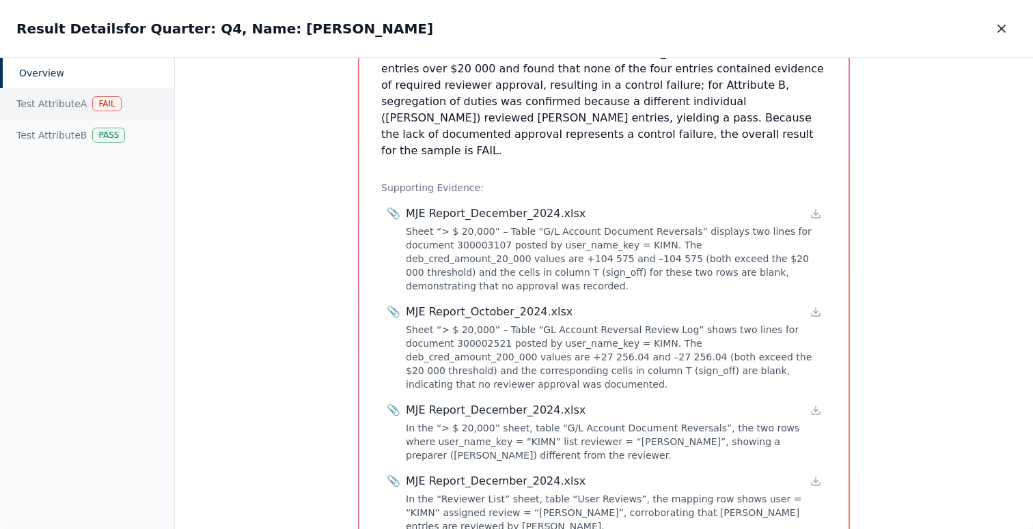
click at [79, 115] on div "Test Attribute A Fail" at bounding box center [87, 103] width 174 height 31
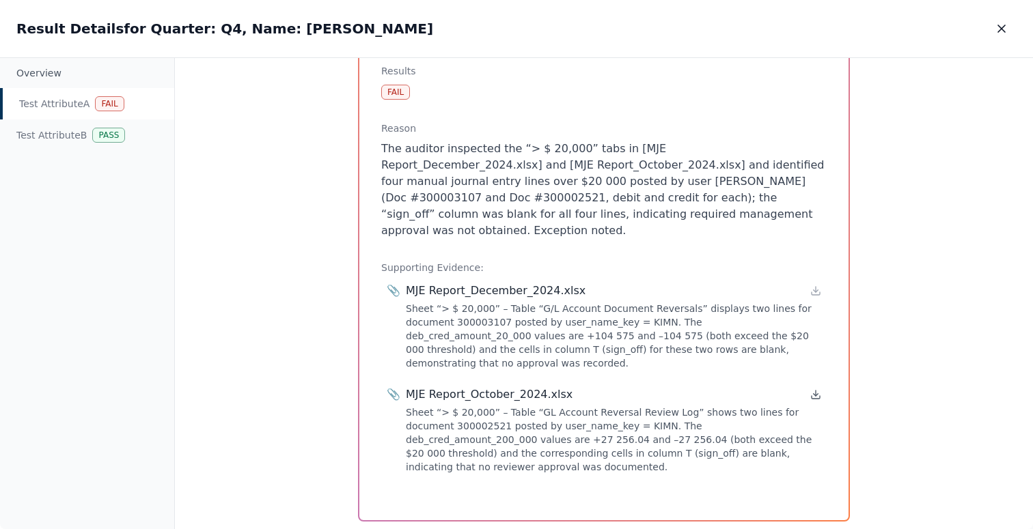
click at [810, 389] on icon at bounding box center [815, 394] width 11 height 11
click at [473, 166] on p "The auditor inspected the “> $ 20,000” tabs in [MJE Report_December_2024.xlsx] …" at bounding box center [603, 190] width 445 height 98
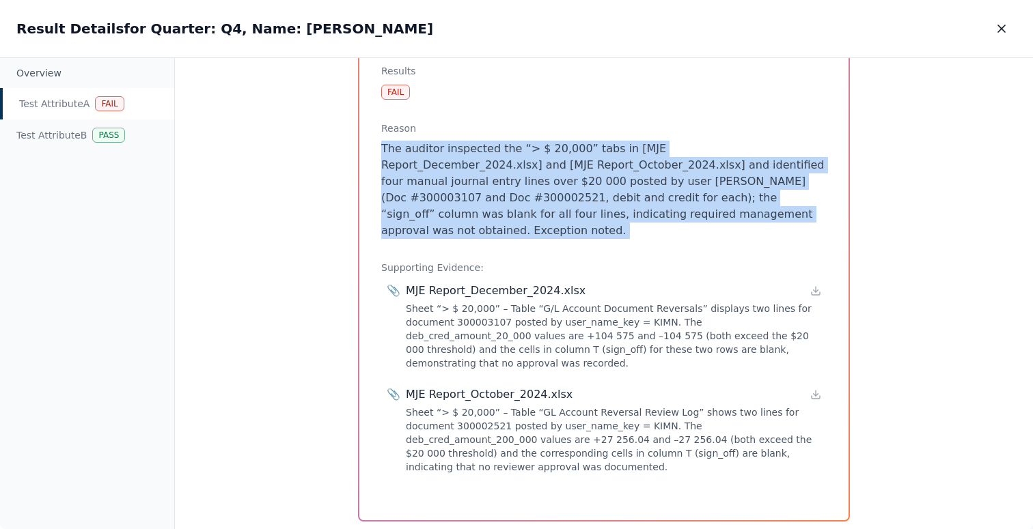
click at [473, 166] on p "The auditor inspected the “> $ 20,000” tabs in [MJE Report_December_2024.xlsx] …" at bounding box center [603, 190] width 445 height 98
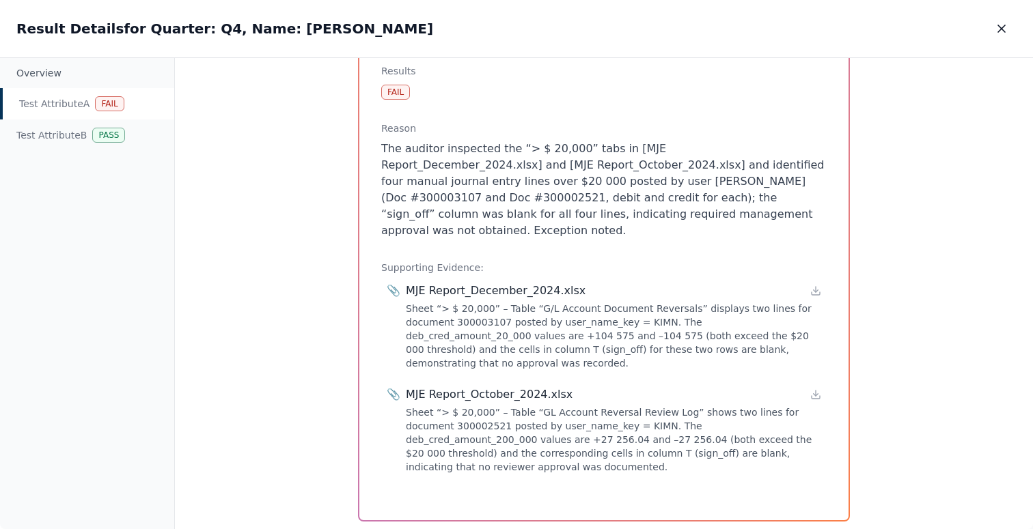
click at [491, 177] on p "The auditor inspected the “> $ 20,000” tabs in [MJE Report_December_2024.xlsx] …" at bounding box center [603, 190] width 445 height 98
click at [559, 186] on p "The auditor inspected the “> $ 20,000” tabs in [MJE Report_December_2024.xlsx] …" at bounding box center [603, 190] width 445 height 98
copy p "300003107"
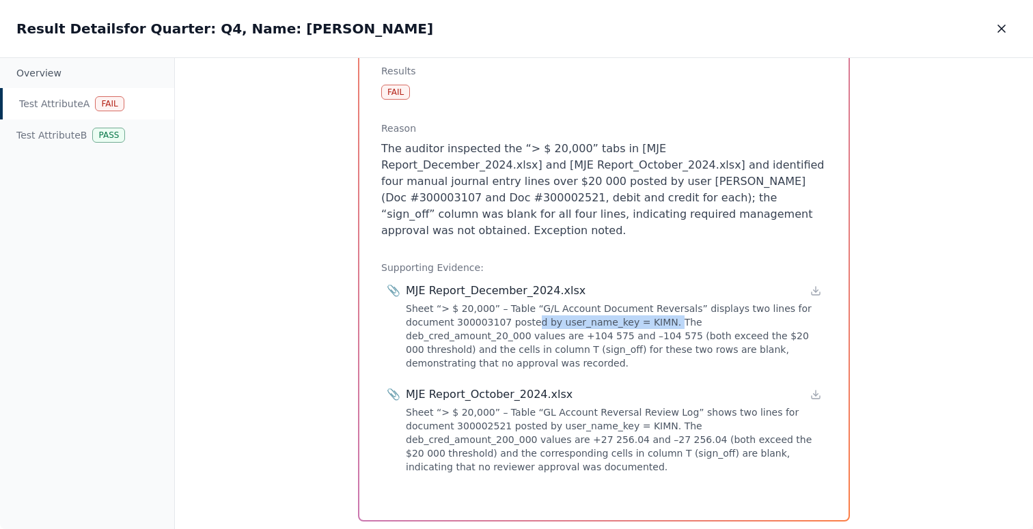
drag, startPoint x: 527, startPoint y: 305, endPoint x: 659, endPoint y: 299, distance: 131.9
click at [659, 302] on div "Sheet “> $ 20,000” – Table “G/L Account Document Reversals” displays two lines …" at bounding box center [613, 336] width 415 height 68
click at [679, 180] on p "The auditor inspected the “> $ 20,000” tabs in [MJE Report_December_2024.xlsx] …" at bounding box center [603, 190] width 445 height 98
click at [574, 186] on p "The auditor inspected the “> $ 20,000” tabs in [MJE Report_December_2024.xlsx] …" at bounding box center [603, 190] width 445 height 98
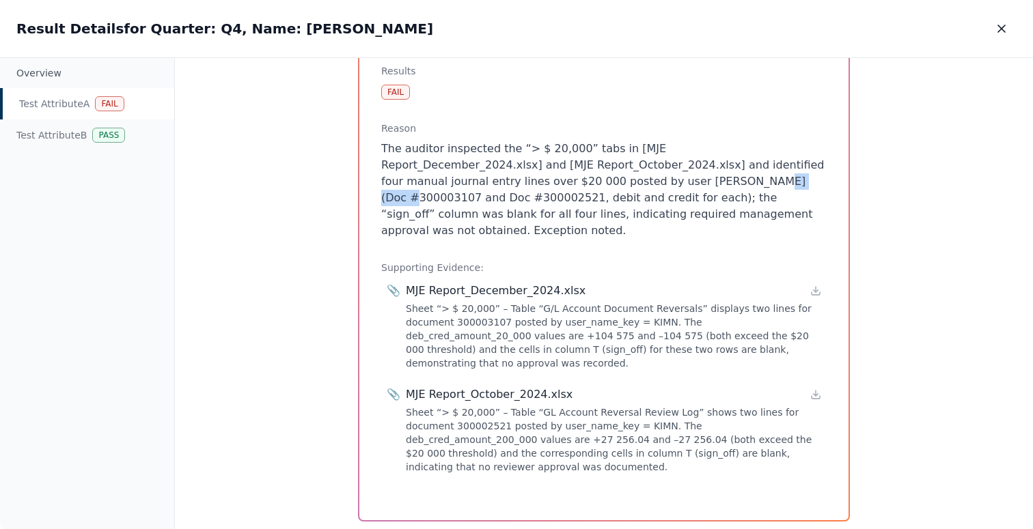
click at [574, 186] on p "The auditor inspected the “> $ 20,000” tabs in [MJE Report_December_2024.xlsx] …" at bounding box center [603, 190] width 445 height 98
copy p "300003107"
click at [582, 184] on p "The auditor inspected the “> $ 20,000” tabs in [MJE Report_December_2024.xlsx] …" at bounding box center [603, 190] width 445 height 98
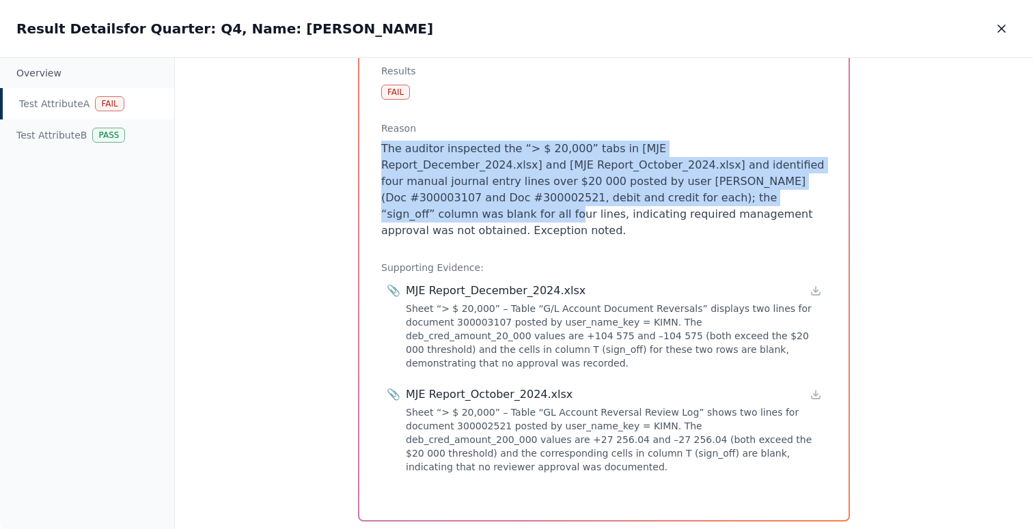
drag, startPoint x: 652, startPoint y: 205, endPoint x: 471, endPoint y: 130, distance: 196.0
click at [471, 130] on div "Reason The auditor inspected the “> $ 20,000” tabs in [MJE Report_December_2024…" at bounding box center [603, 180] width 445 height 117
click at [471, 130] on h3 "Reason" at bounding box center [603, 129] width 445 height 14
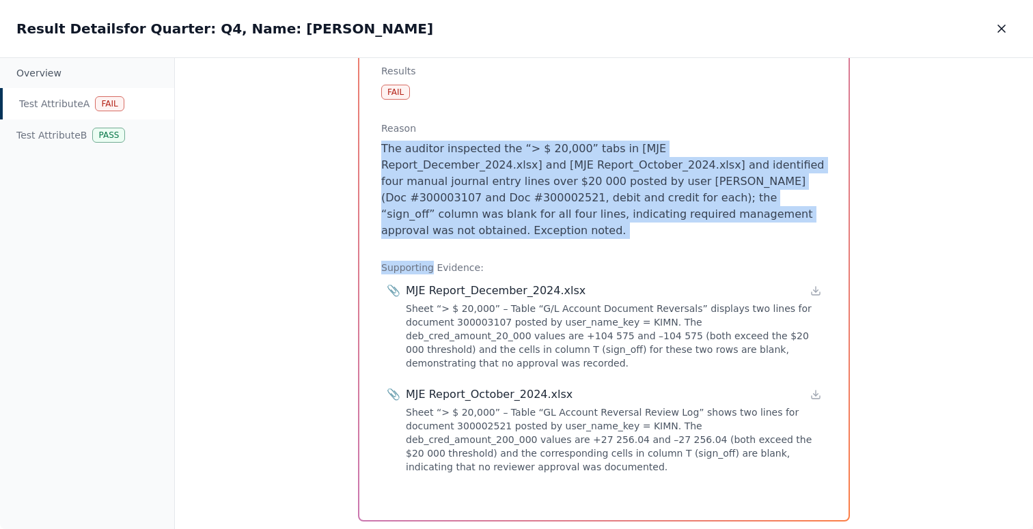
drag, startPoint x: 471, startPoint y: 130, endPoint x: 639, endPoint y: 226, distance: 194.3
click at [639, 226] on div "Test Attribute A : Reperform managements procedure by inspecting manual journal…" at bounding box center [603, 187] width 489 height 667
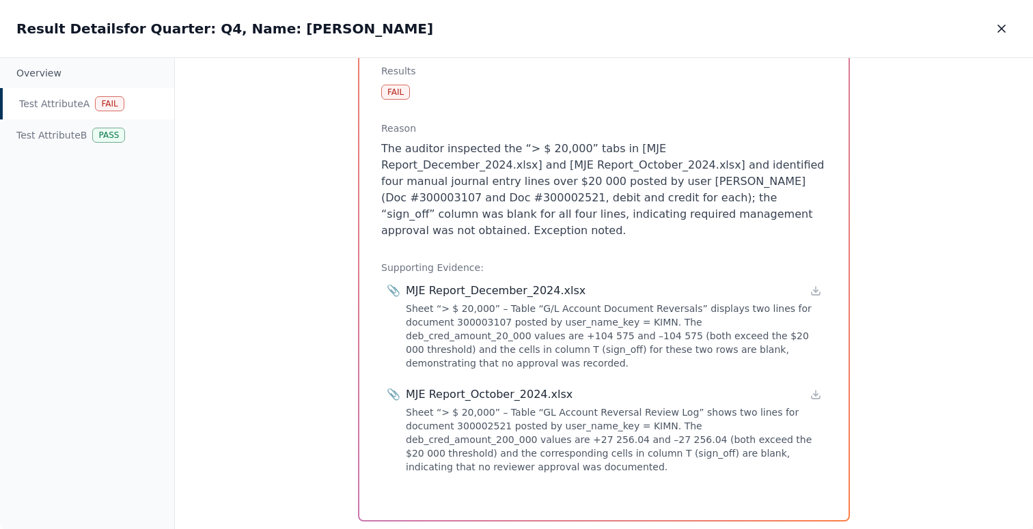
click at [638, 212] on p "The auditor inspected the “> $ 20,000” tabs in [MJE Report_December_2024.xlsx] …" at bounding box center [603, 190] width 445 height 98
click at [579, 180] on p "The auditor inspected the “> $ 20,000” tabs in [MJE Report_December_2024.xlsx] …" at bounding box center [603, 190] width 445 height 98
click at [700, 180] on p "The auditor inspected the “> $ 20,000” tabs in [MJE Report_December_2024.xlsx] …" at bounding box center [603, 190] width 445 height 98
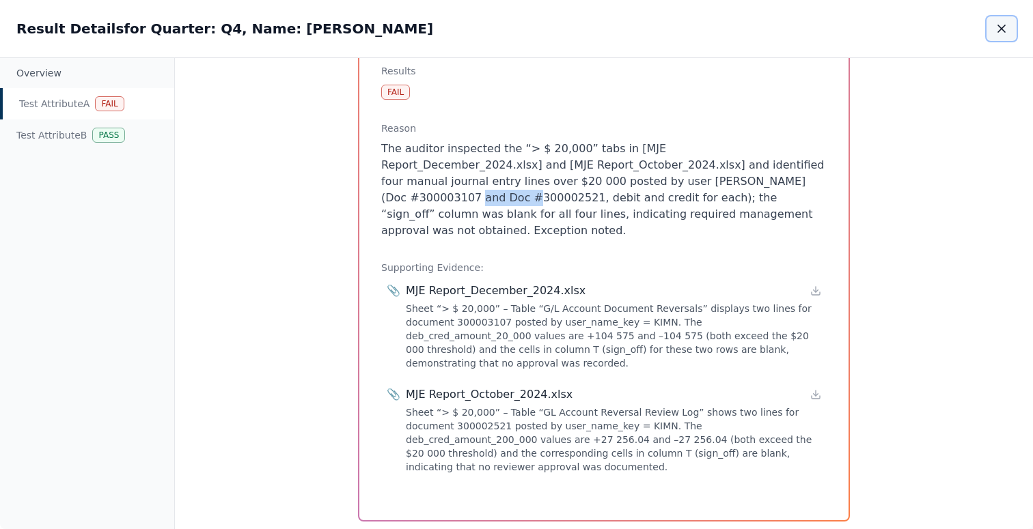
click at [1004, 36] on button "button" at bounding box center [1001, 28] width 30 height 25
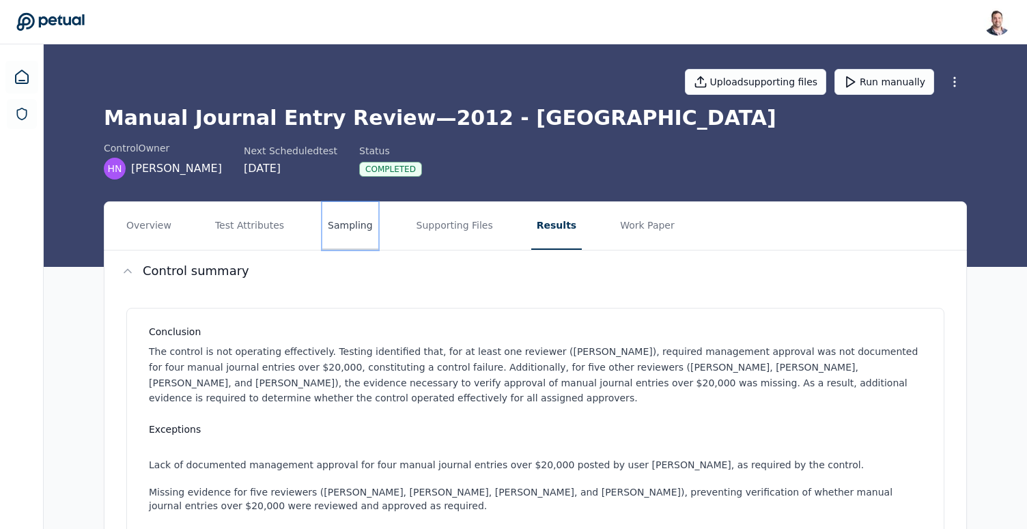
click at [333, 226] on button "Sampling" at bounding box center [350, 226] width 56 height 48
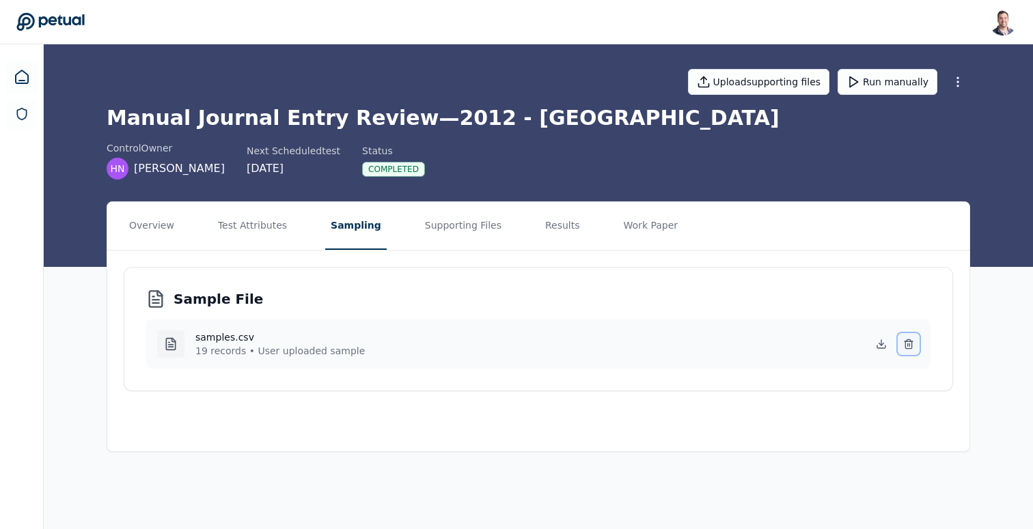
click at [908, 342] on icon at bounding box center [908, 342] width 8 height 0
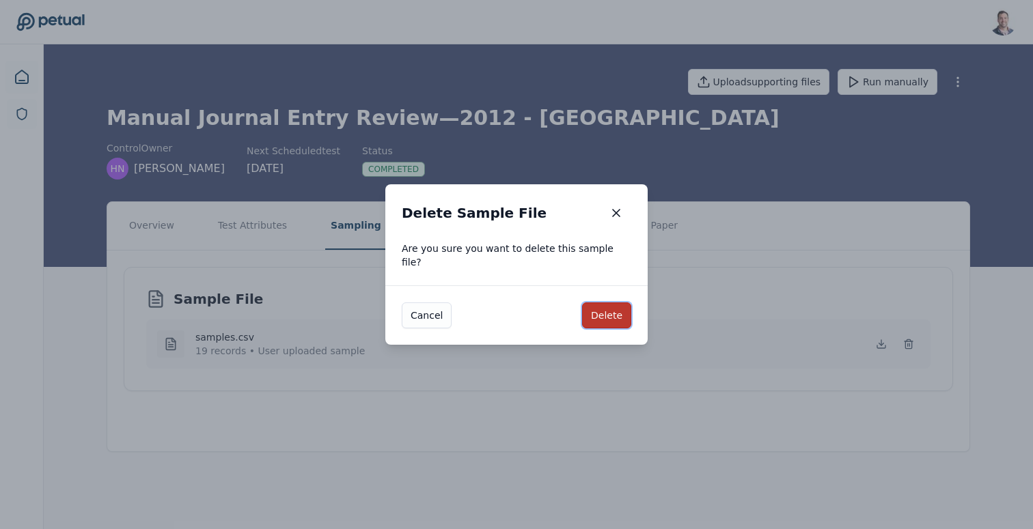
click at [596, 305] on button "Delete" at bounding box center [606, 316] width 49 height 26
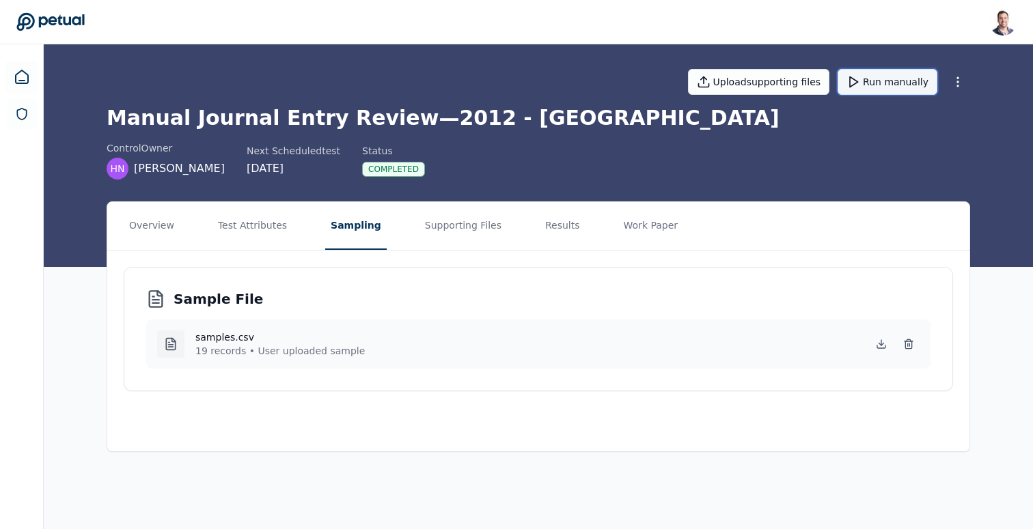
click at [909, 87] on button "Run manually" at bounding box center [887, 82] width 100 height 26
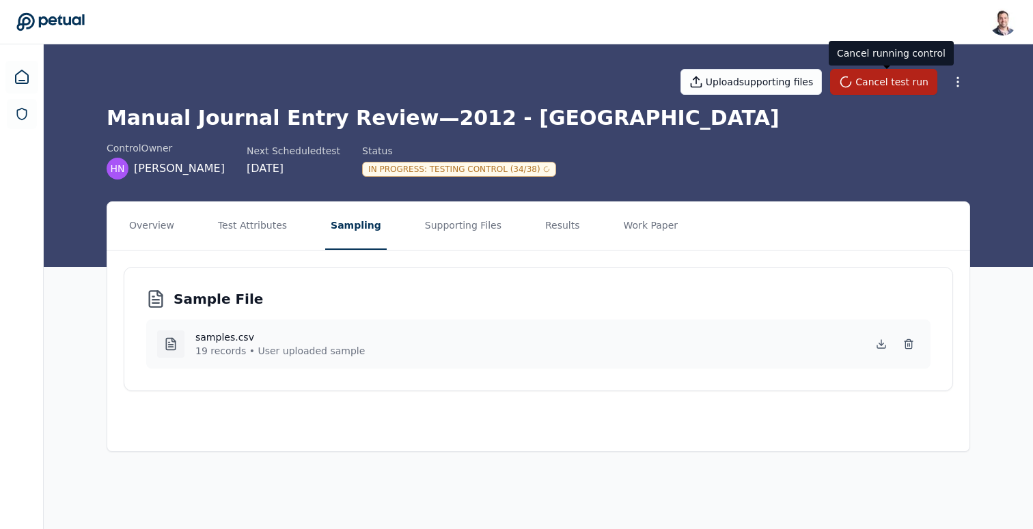
click at [428, 122] on h1 "Manual Journal Entry Review — 2012 - CA" at bounding box center [538, 118] width 863 height 25
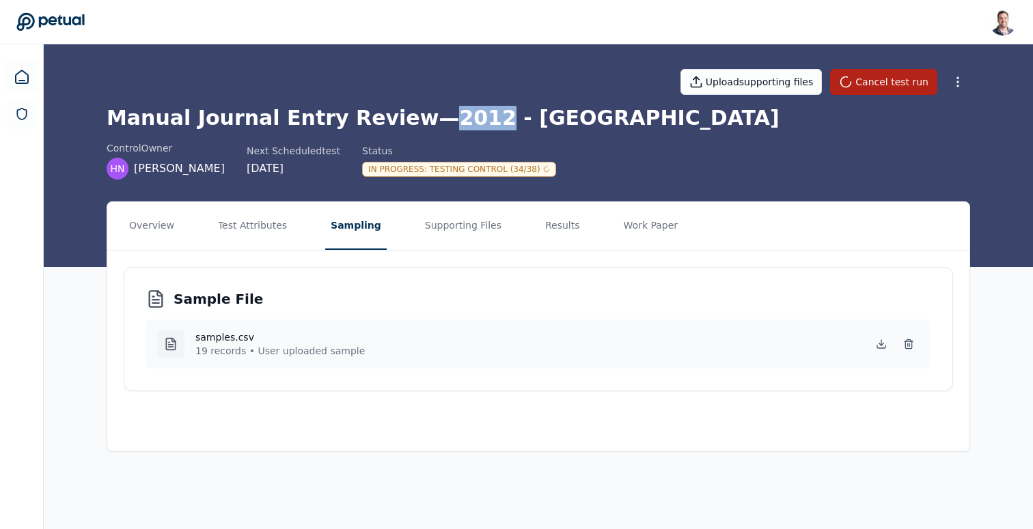
click at [428, 122] on h1 "Manual Journal Entry Review — 2012 - CA" at bounding box center [538, 118] width 863 height 25
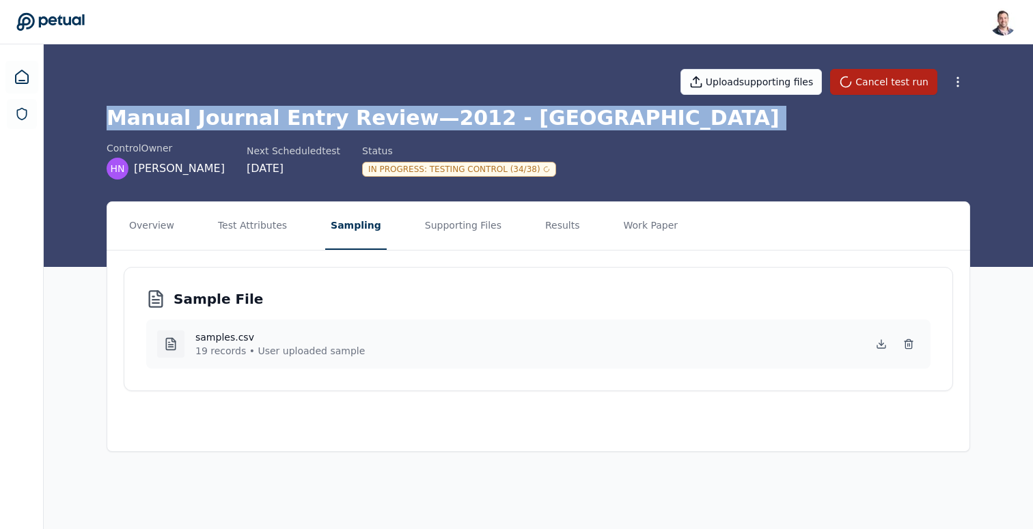
click at [428, 122] on h1 "Manual Journal Entry Review — 2012 - CA" at bounding box center [538, 118] width 863 height 25
click at [447, 119] on h1 "Manual Journal Entry Review — 2012 - CA" at bounding box center [538, 118] width 863 height 25
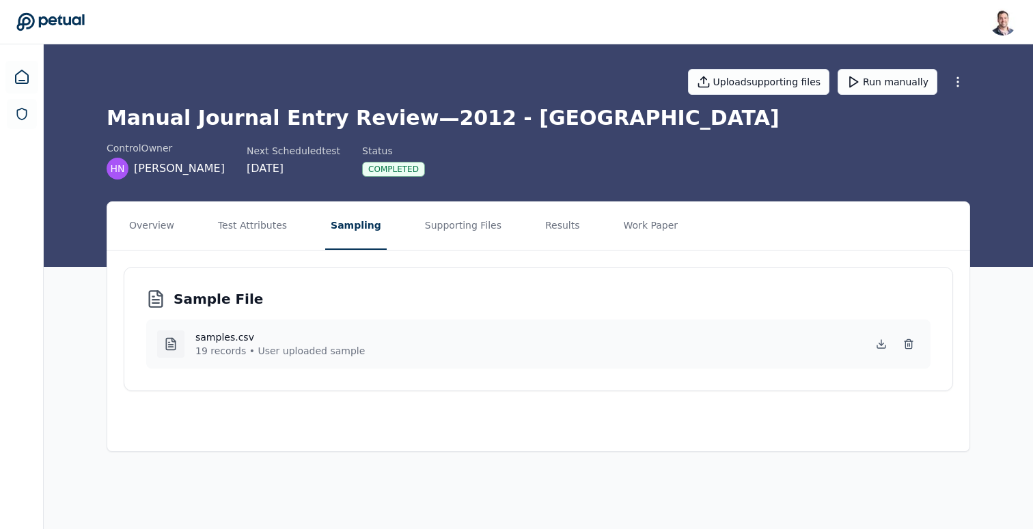
click at [257, 114] on h1 "Manual Journal Entry Review — 2012 - CA" at bounding box center [538, 118] width 863 height 25
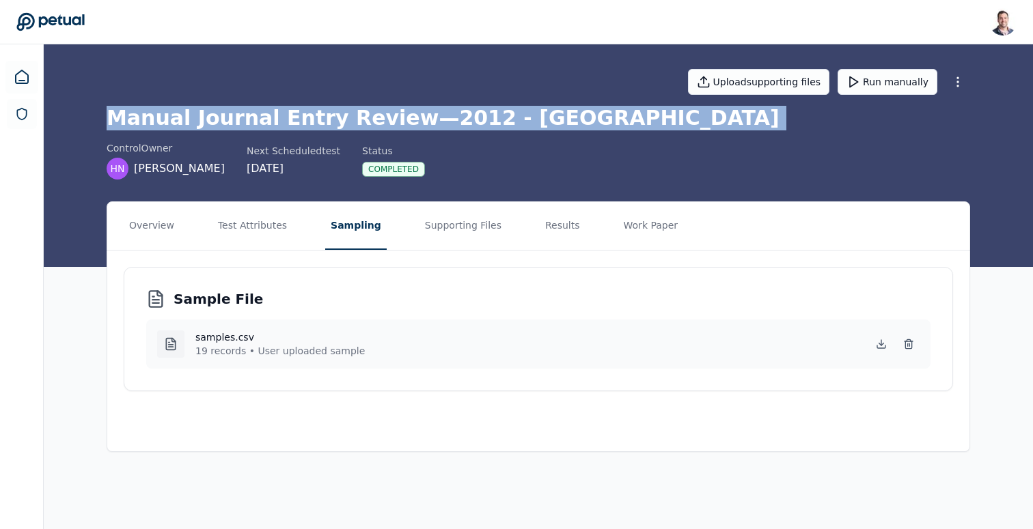
click at [257, 114] on h1 "Manual Journal Entry Review — 2012 - CA" at bounding box center [538, 118] width 863 height 25
click at [554, 232] on button "Results" at bounding box center [563, 226] width 46 height 48
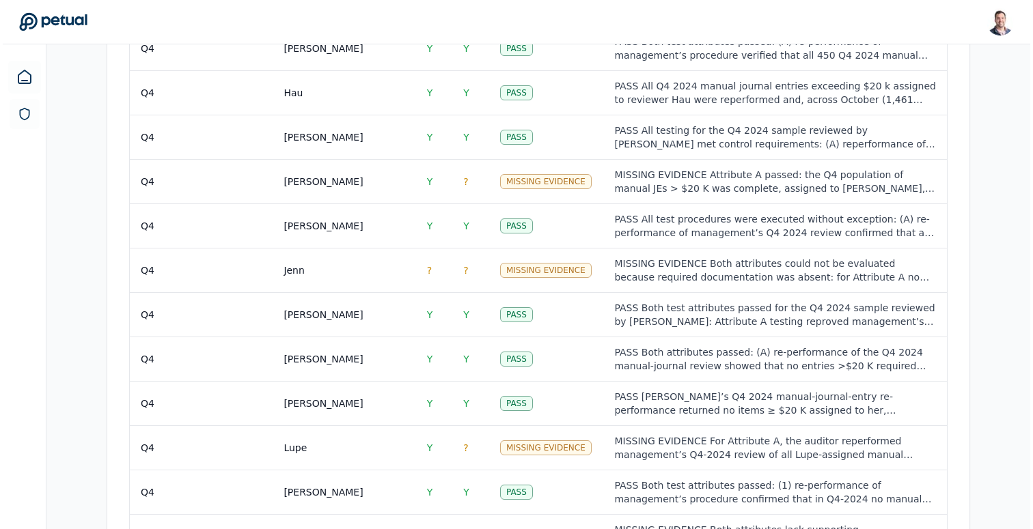
scroll to position [1365, 0]
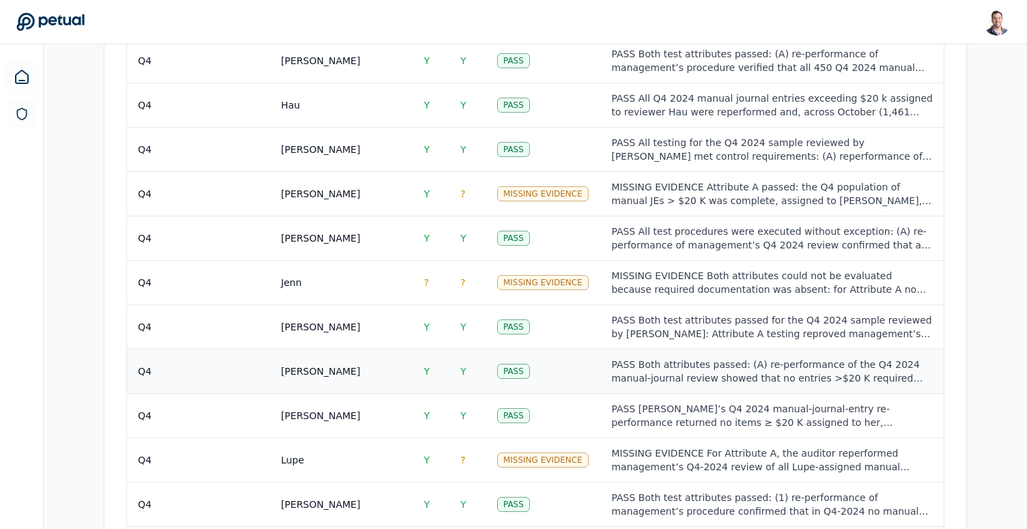
click at [596, 349] on td "Pass" at bounding box center [543, 371] width 115 height 44
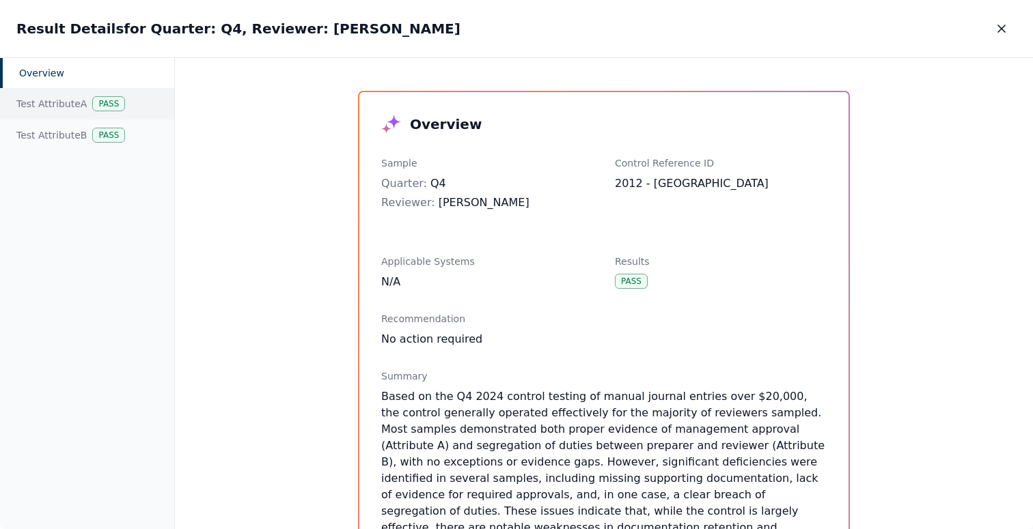
click at [64, 108] on div "Test Attribute A Pass" at bounding box center [87, 103] width 174 height 31
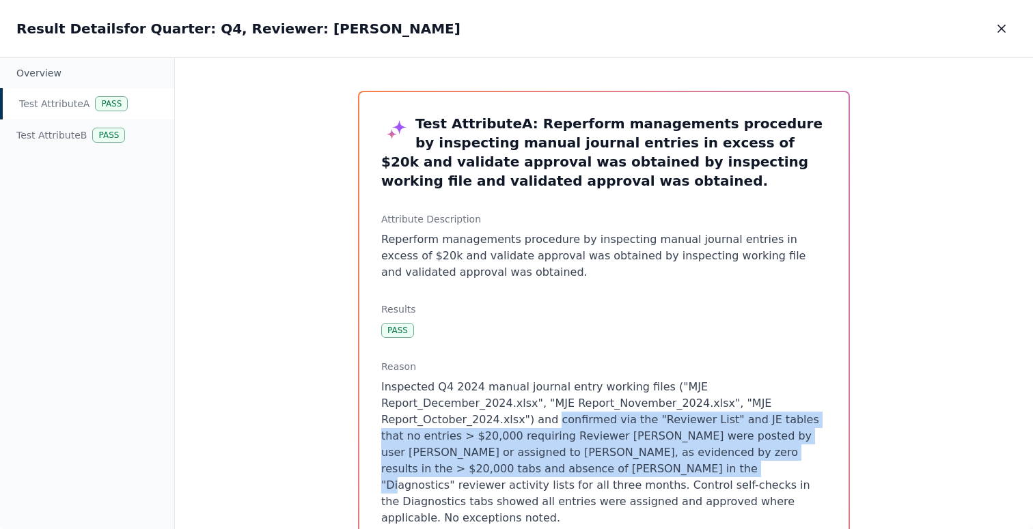
drag, startPoint x: 546, startPoint y: 421, endPoint x: 563, endPoint y: 473, distance: 54.9
click at [563, 473] on p "Inspected Q4 2024 manual journal entry working files ("MJE Report_December_2024…" at bounding box center [603, 453] width 445 height 148
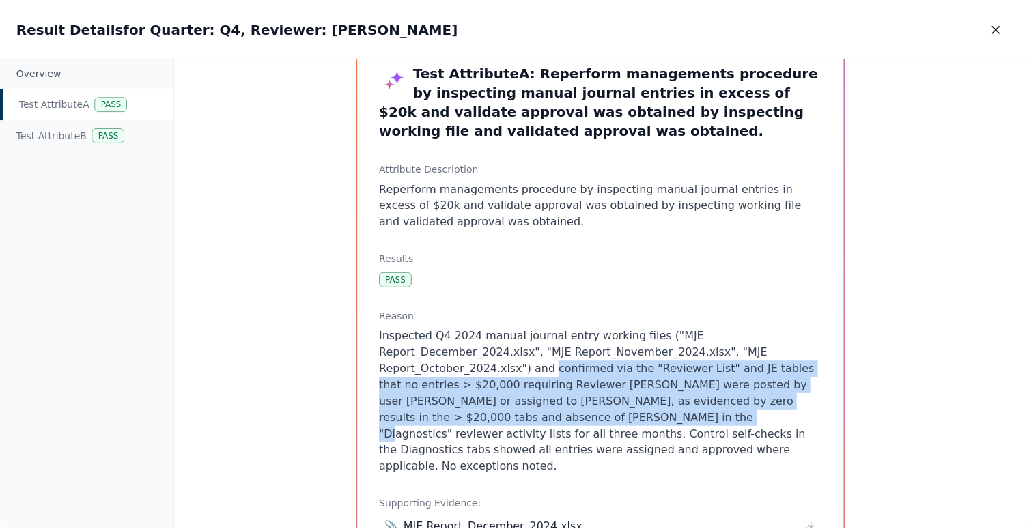
scroll to position [60, 0]
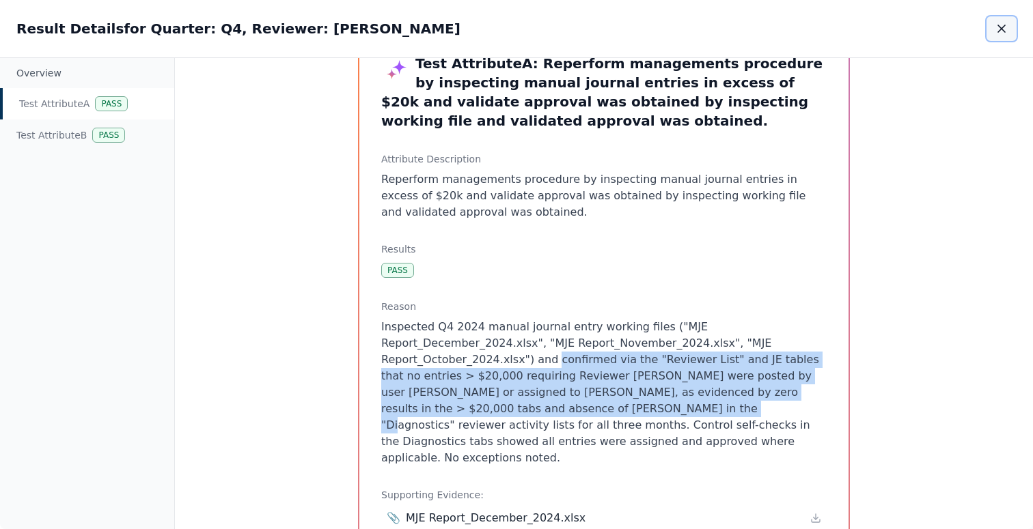
click at [996, 36] on button "button" at bounding box center [1001, 28] width 30 height 25
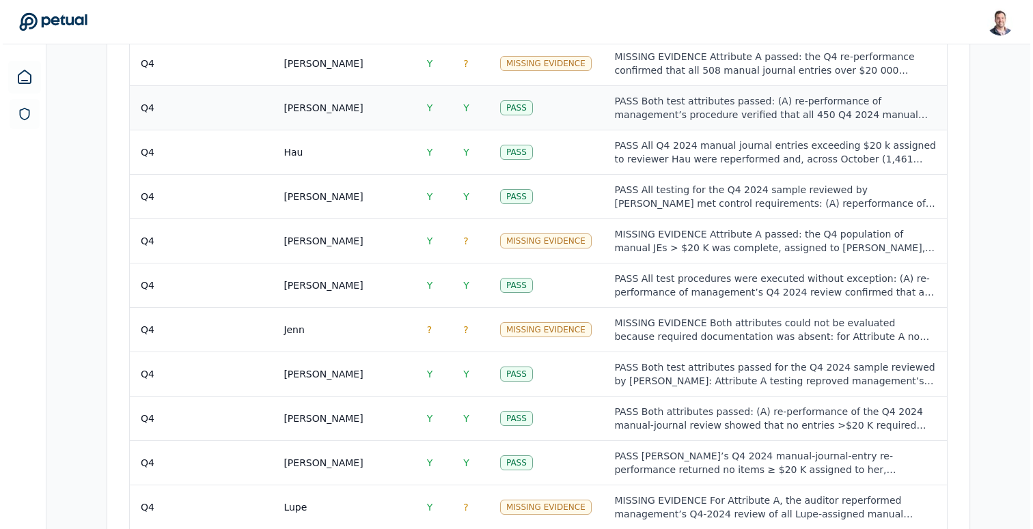
scroll to position [1133, 0]
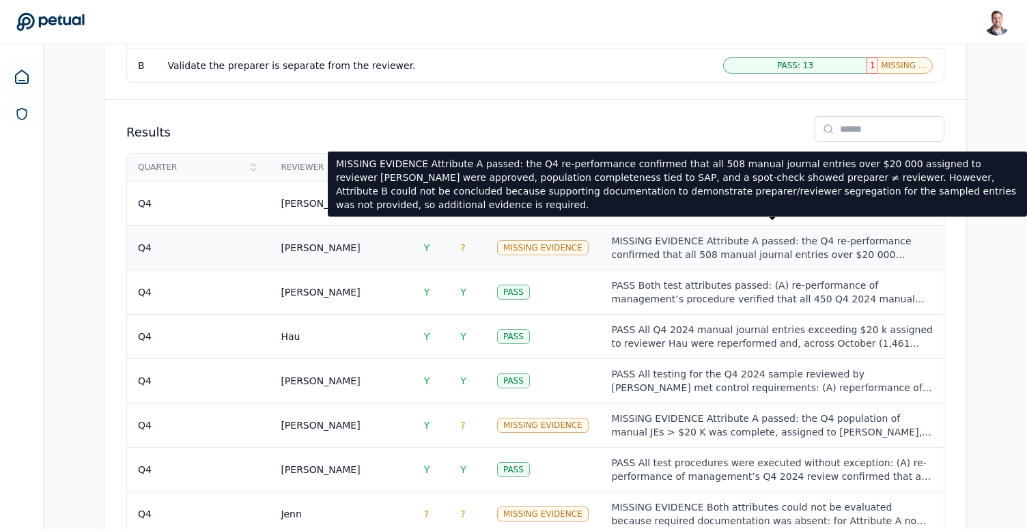
click at [665, 234] on div "MISSING EVIDENCE Attribute A passed: the Q4 re-performance confirmed that all 5…" at bounding box center [772, 247] width 322 height 27
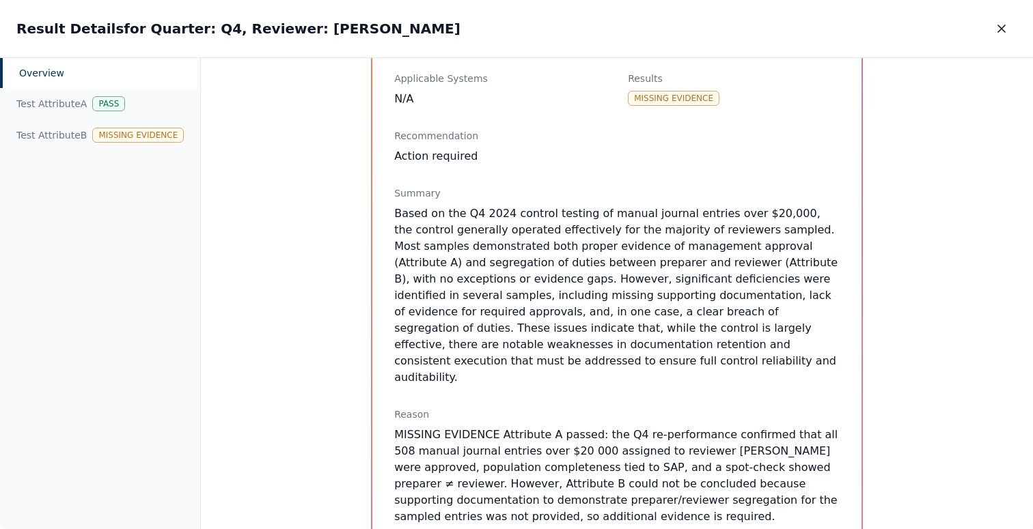
scroll to position [282, 0]
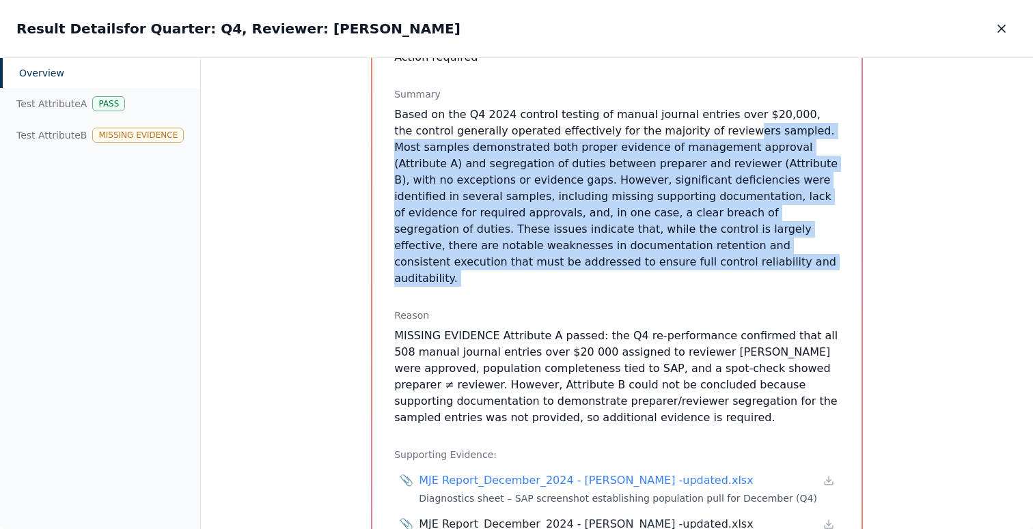
drag, startPoint x: 669, startPoint y: 282, endPoint x: 663, endPoint y: 137, distance: 145.6
click at [663, 137] on div "Overview Sample Quarter : Q4 Reviewer : [PERSON_NAME] Control Reference ID 2012…" at bounding box center [616, 435] width 489 height 1250
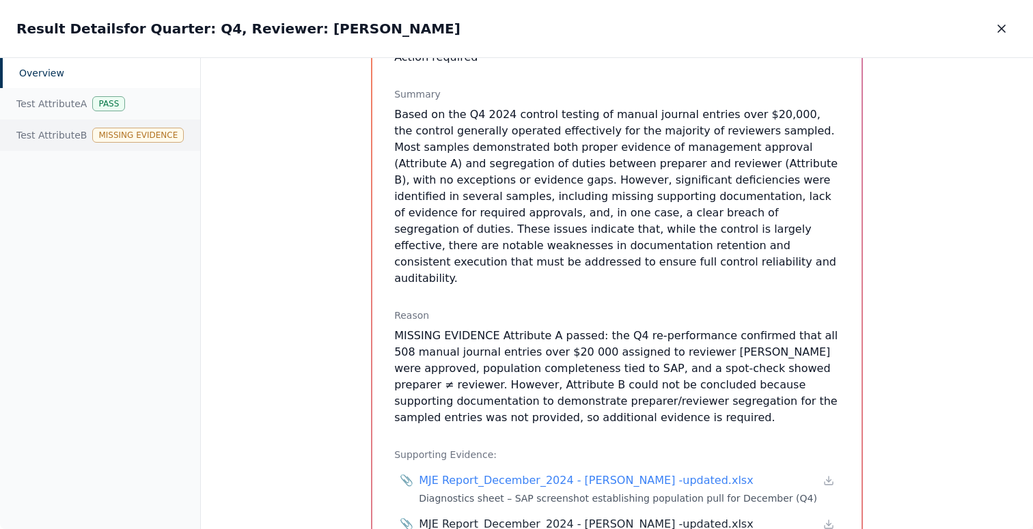
click at [75, 133] on div "Test Attribute B Missing Evidence" at bounding box center [100, 135] width 200 height 31
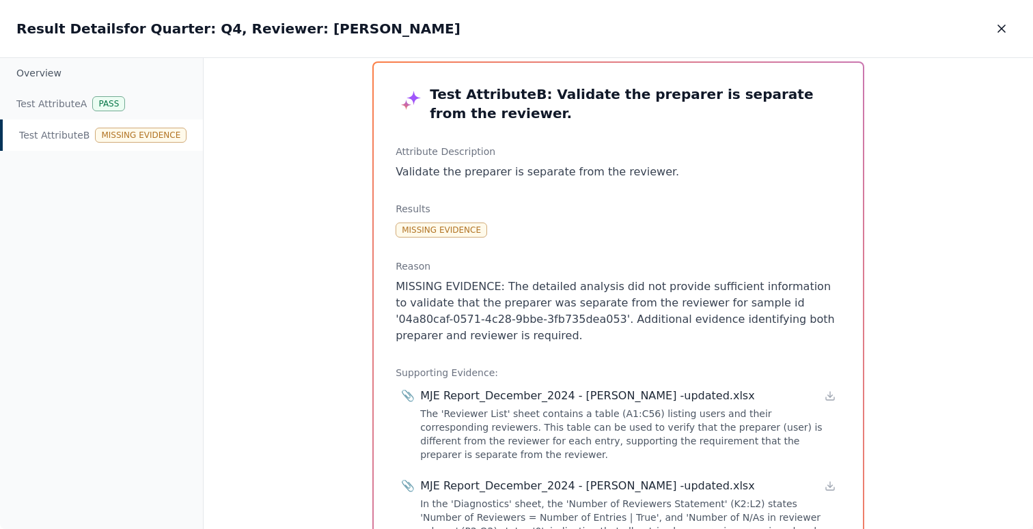
scroll to position [34, 0]
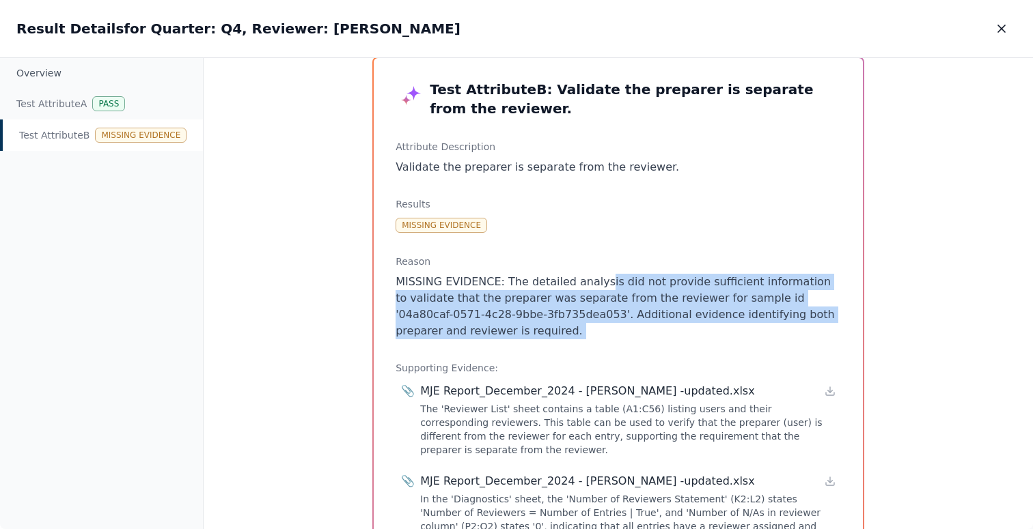
drag, startPoint x: 617, startPoint y: 343, endPoint x: 589, endPoint y: 276, distance: 72.6
click at [589, 276] on div "Test Attribute B : Validate the preparer is separate from the reviewer. Attribu…" at bounding box center [618, 364] width 489 height 612
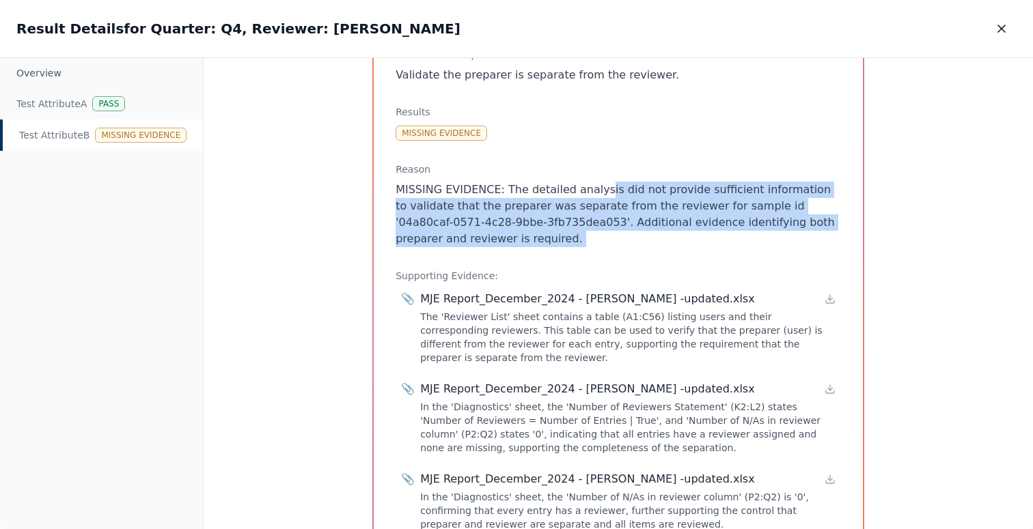
scroll to position [138, 0]
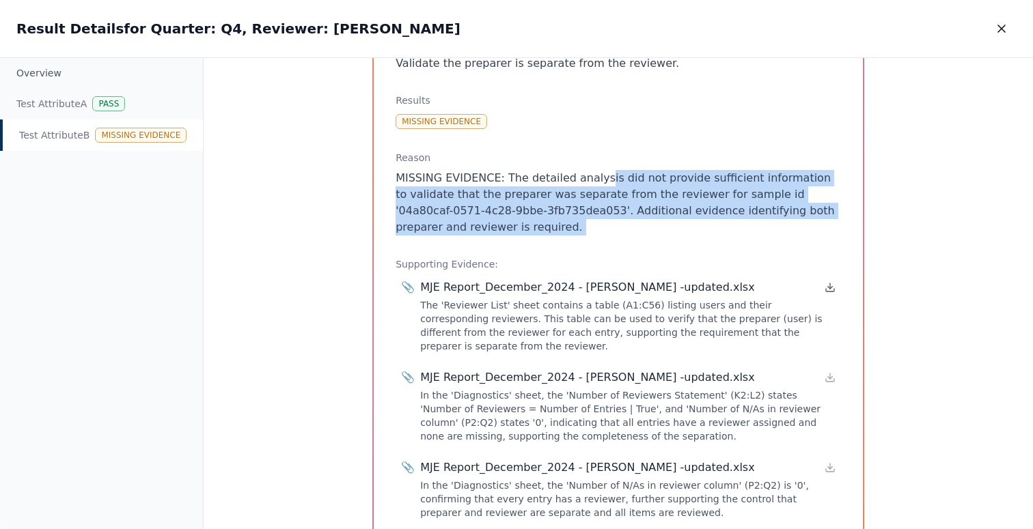
click at [828, 288] on icon at bounding box center [829, 287] width 11 height 11
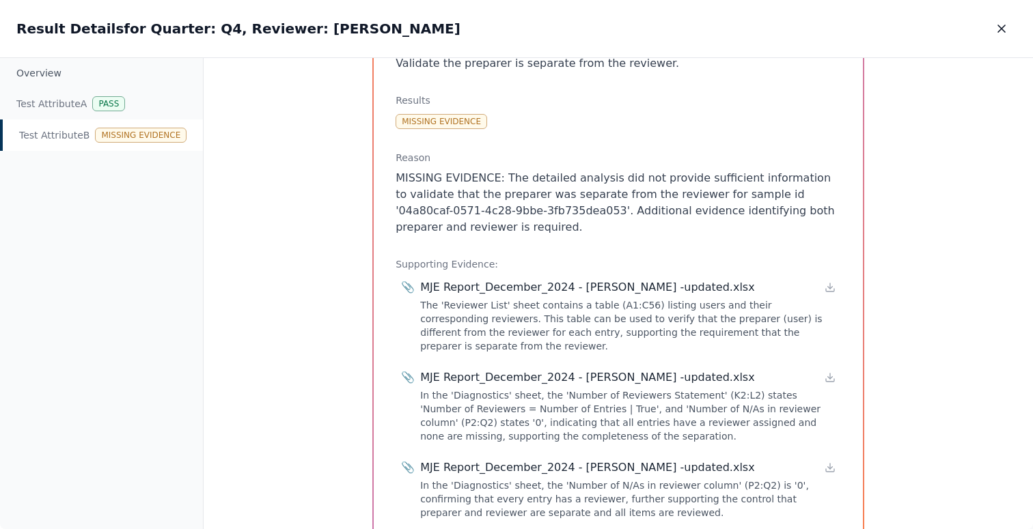
click at [648, 363] on div "📎 MJE Report_December_2024 - [PERSON_NAME] -updated.xlsx The 'Reviewer List' sh…" at bounding box center [617, 400] width 445 height 246
click at [825, 379] on icon at bounding box center [829, 377] width 11 height 11
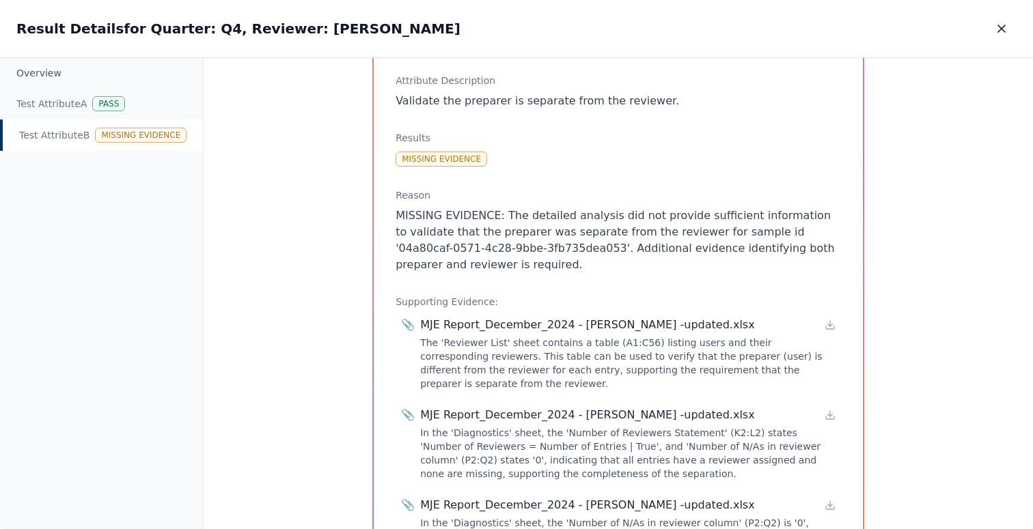
scroll to position [51, 0]
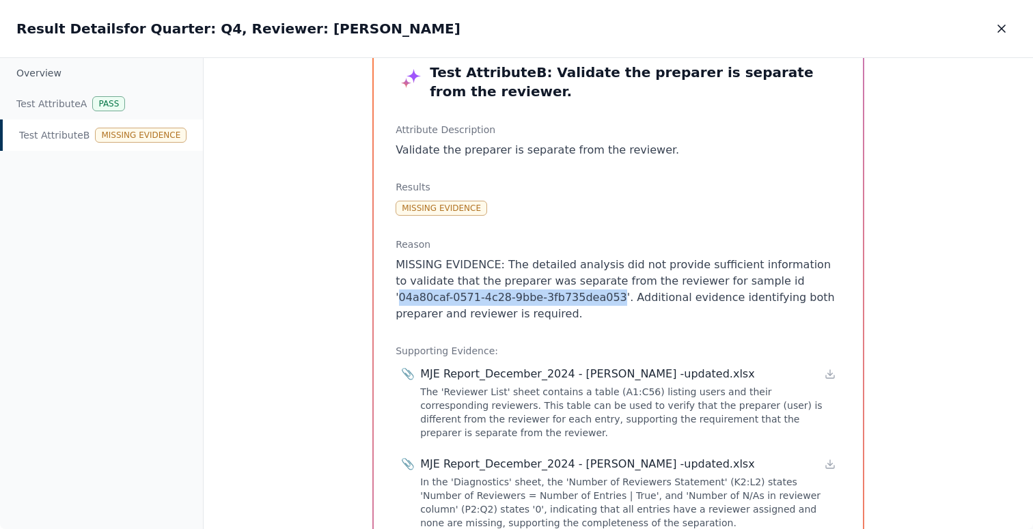
drag, startPoint x: 747, startPoint y: 278, endPoint x: 524, endPoint y: 302, distance: 223.9
click at [524, 302] on p "MISSING EVIDENCE: The detailed analysis did not provide sufficient information …" at bounding box center [617, 290] width 445 height 66
copy p "04a80caf-0571-4c28-9bbe-3fb735dea053"
